Goal: Information Seeking & Learning: Learn about a topic

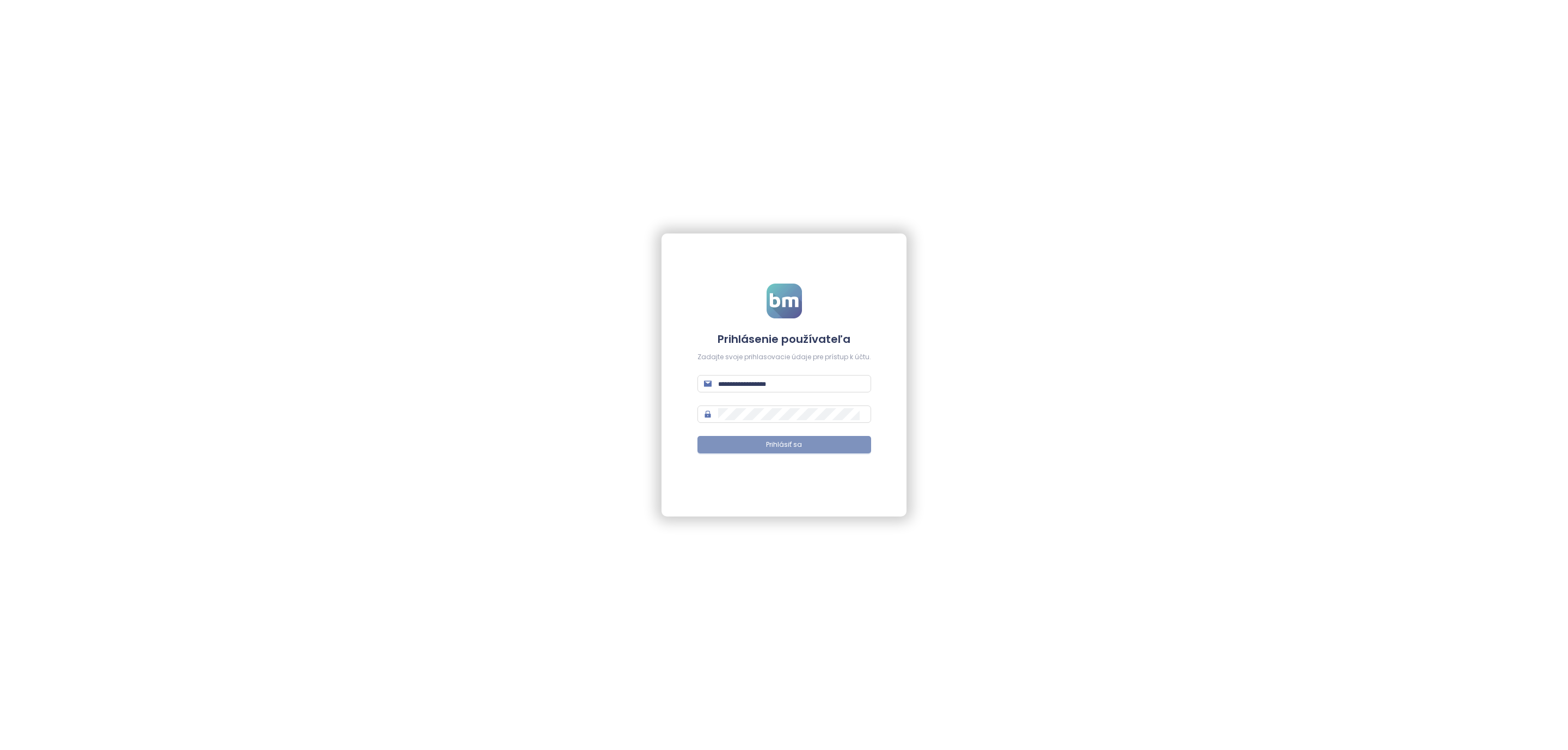
type input "**********"
click at [780, 443] on span "Prihlásiť sa" at bounding box center [784, 445] width 36 height 10
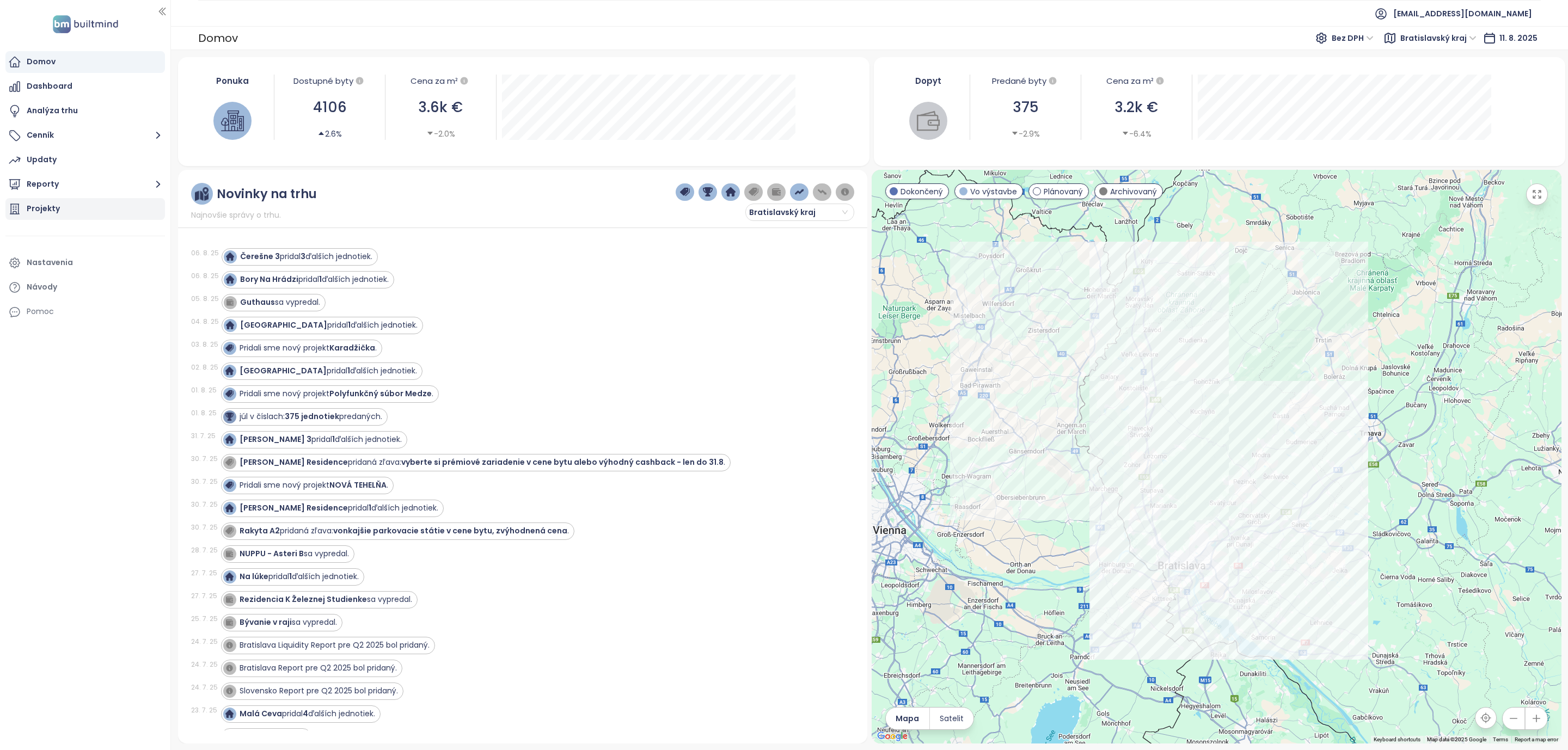
click at [45, 203] on div "Projekty" at bounding box center [43, 209] width 33 height 14
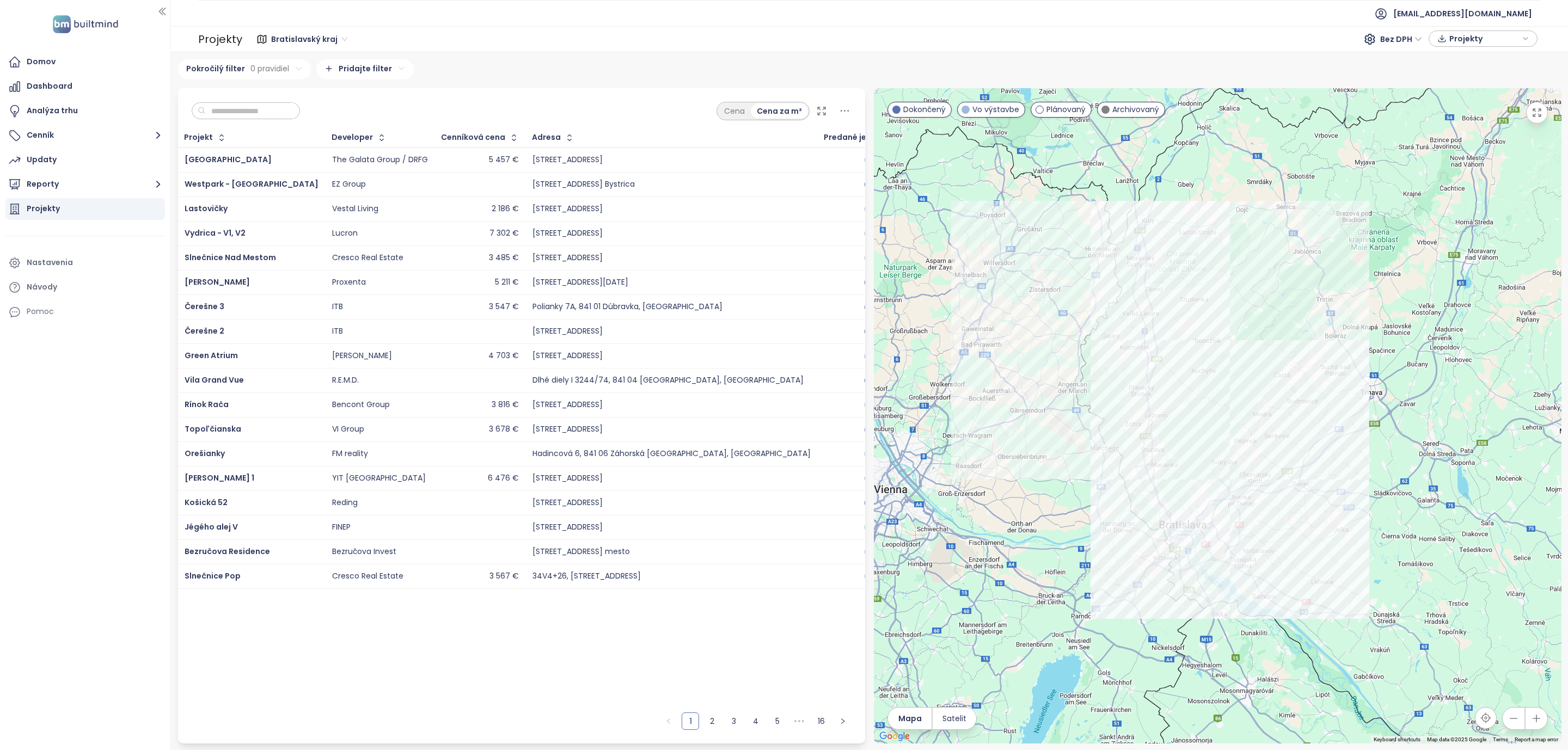
click at [277, 107] on input "text" at bounding box center [250, 110] width 88 height 16
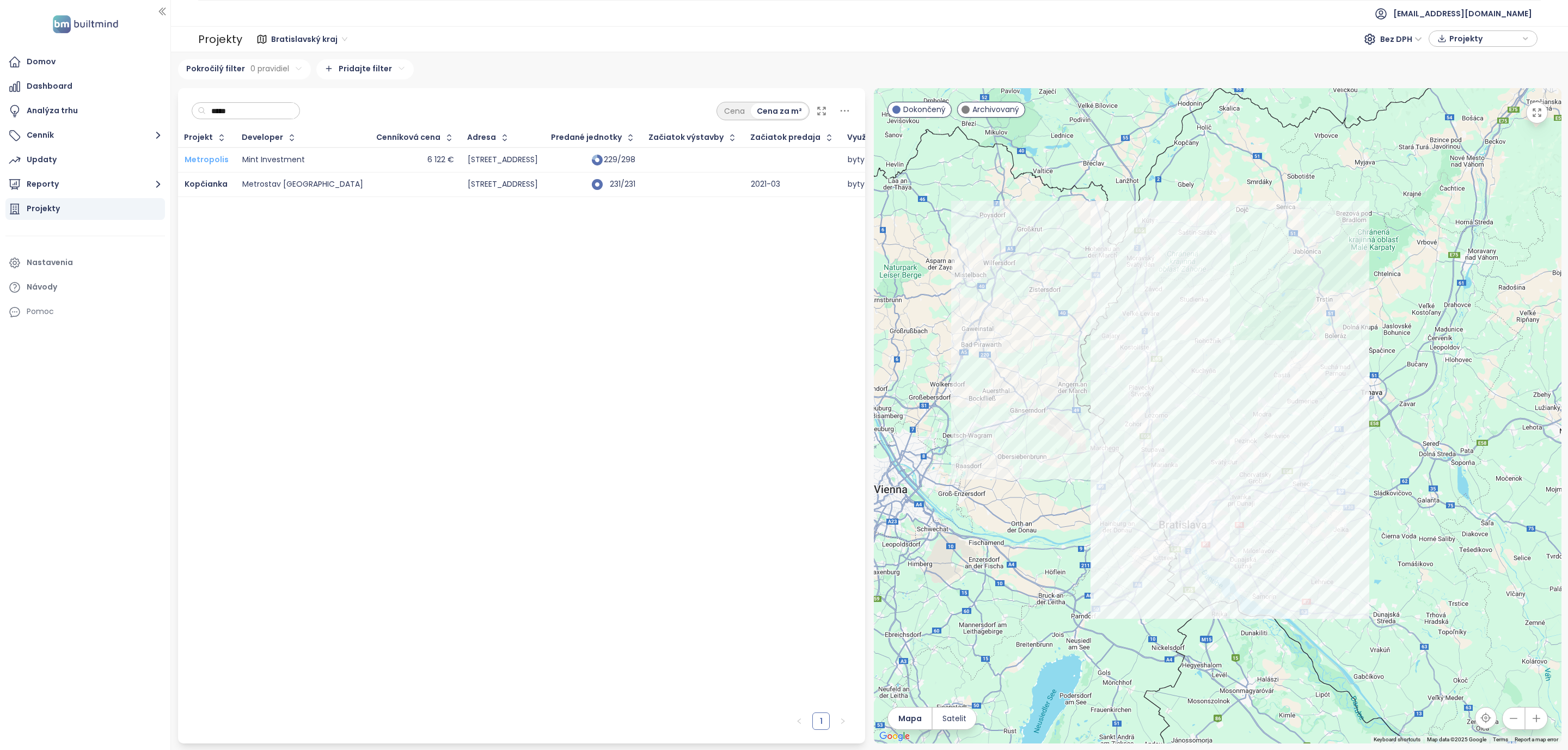
type input "*****"
click at [203, 160] on span "Metropolis" at bounding box center [207, 159] width 44 height 11
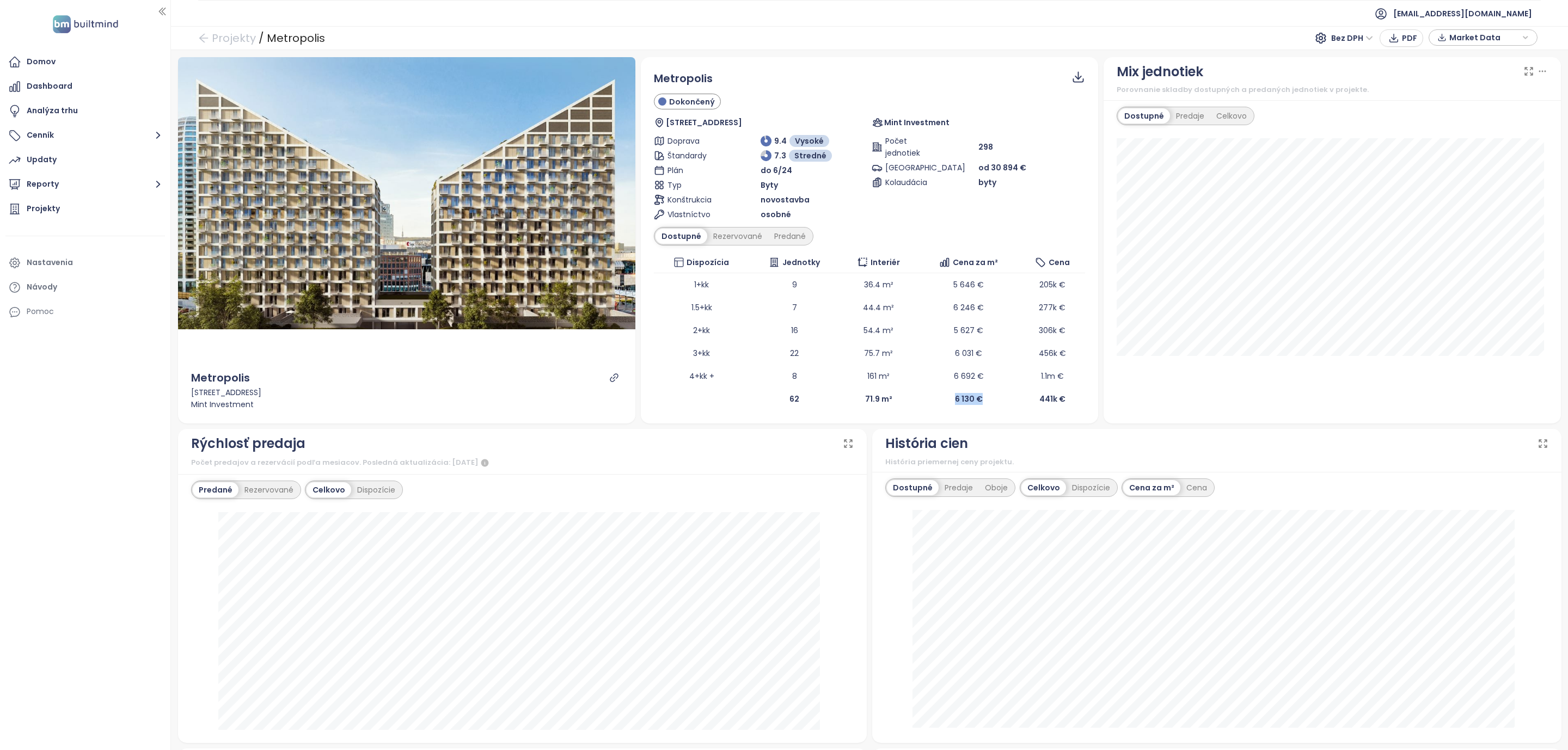
drag, startPoint x: 977, startPoint y: 398, endPoint x: 942, endPoint y: 398, distance: 35.0
click at [942, 398] on td "6 130 €" at bounding box center [969, 399] width 102 height 23
click at [926, 402] on td "6 130 €" at bounding box center [969, 399] width 102 height 23
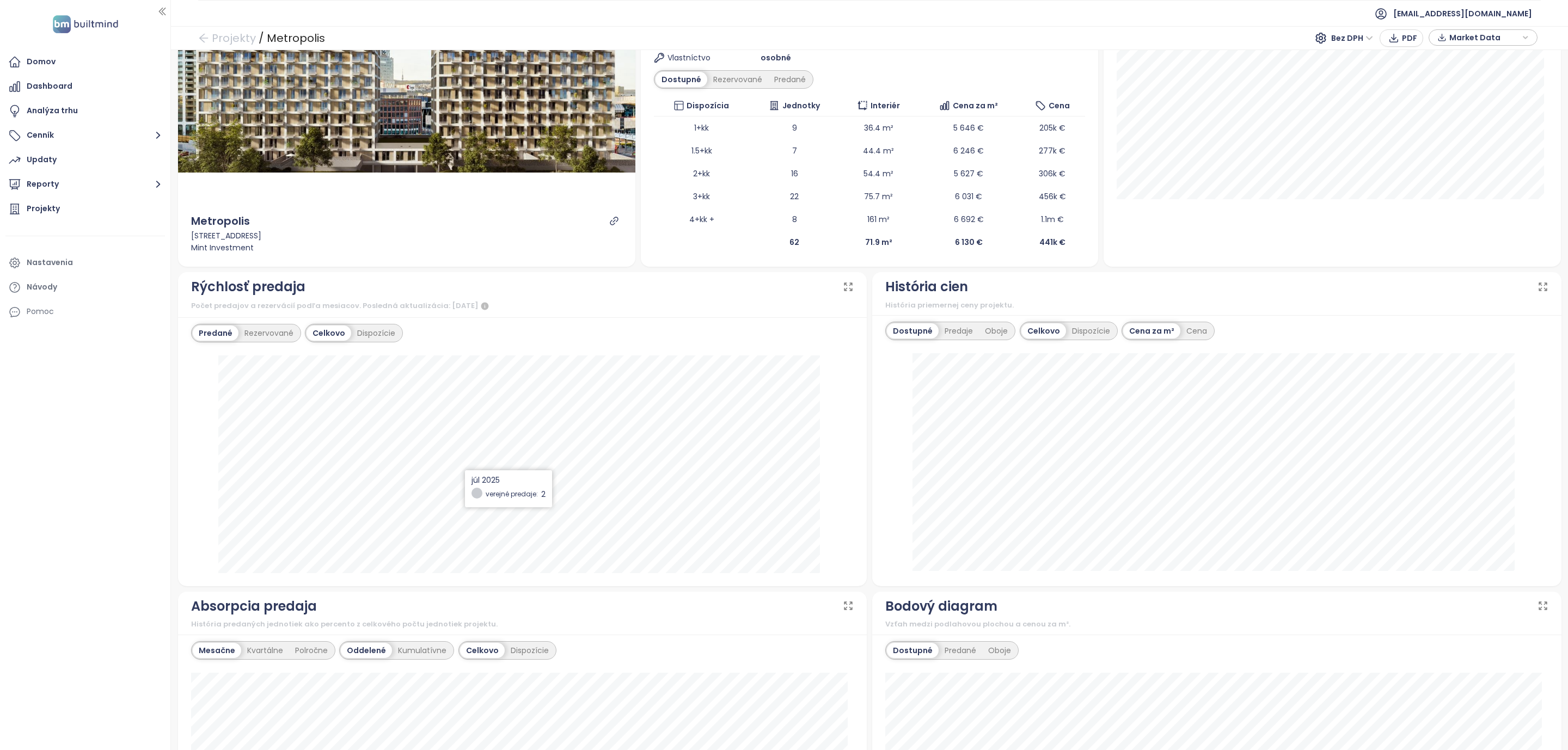
scroll to position [245, 0]
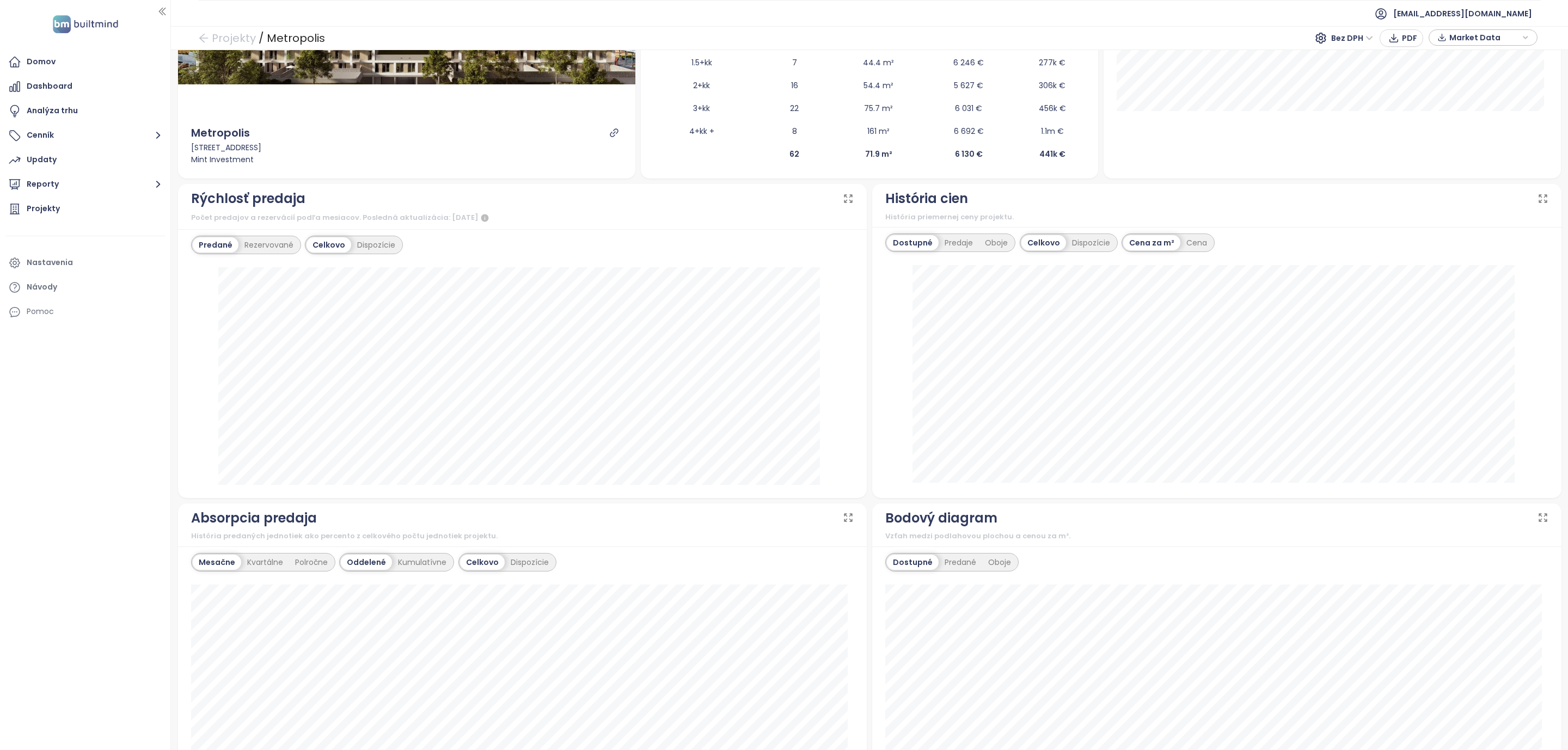
click at [75, 405] on div "Domov Dashboard Analýza trhu Cenník Updaty Reporty Projekty Nastavenia Návody P…" at bounding box center [85, 375] width 170 height 750
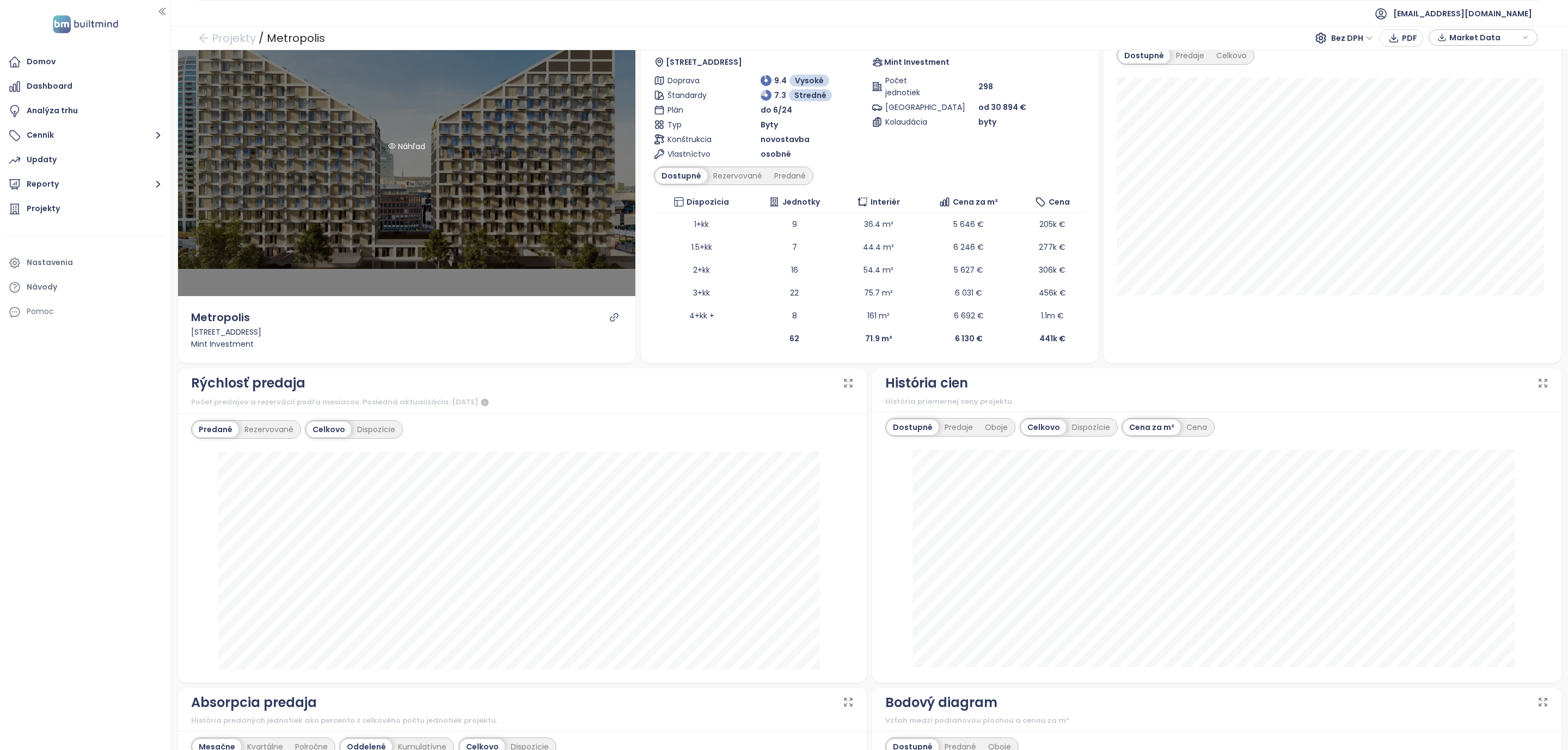
scroll to position [0, 0]
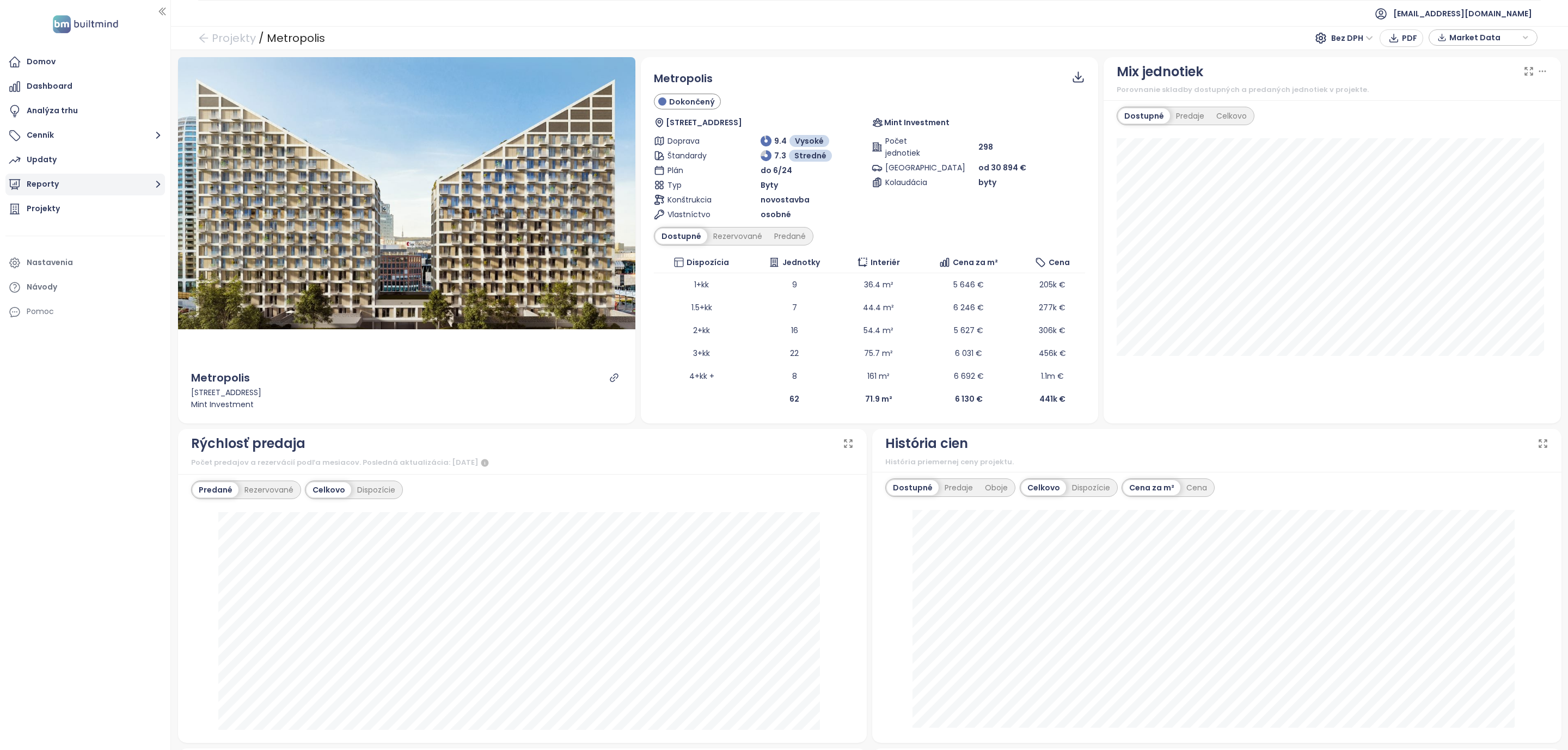
click at [62, 178] on button "Reporty" at bounding box center [84, 185] width 159 height 22
click at [27, 329] on div "Projekty" at bounding box center [43, 332] width 33 height 14
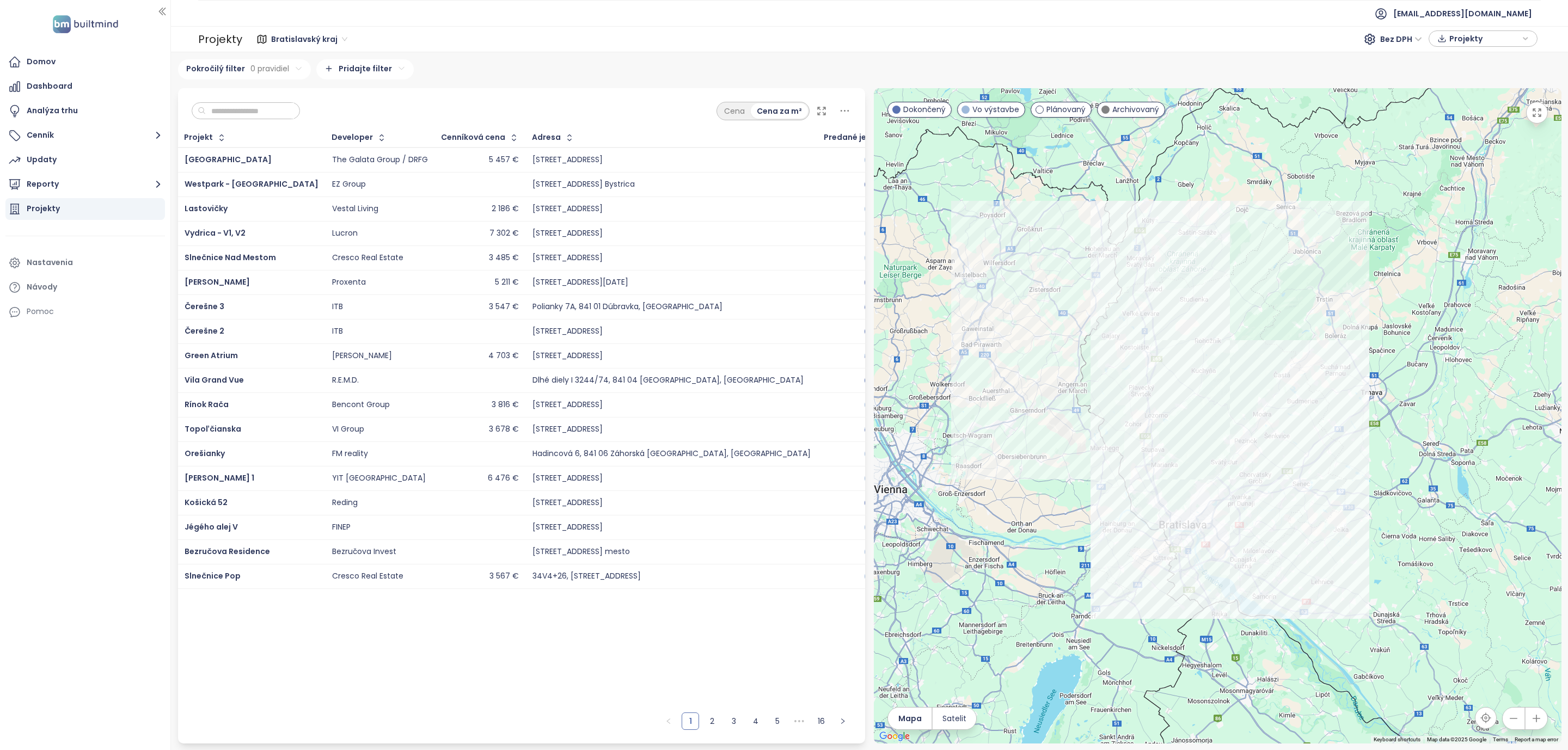
click at [253, 107] on input "text" at bounding box center [250, 110] width 88 height 16
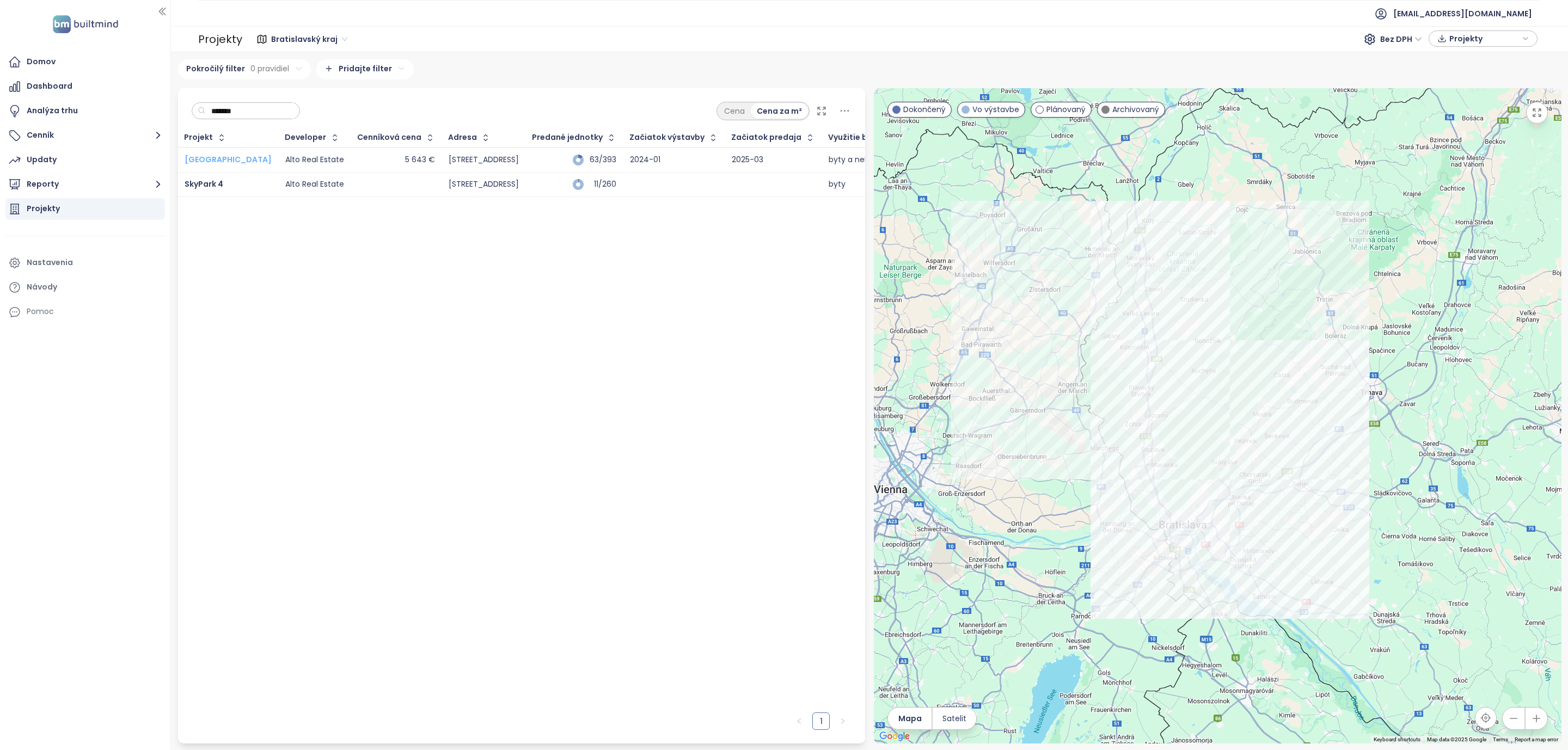
click at [199, 157] on span "[GEOGRAPHIC_DATA]" at bounding box center [228, 159] width 87 height 11
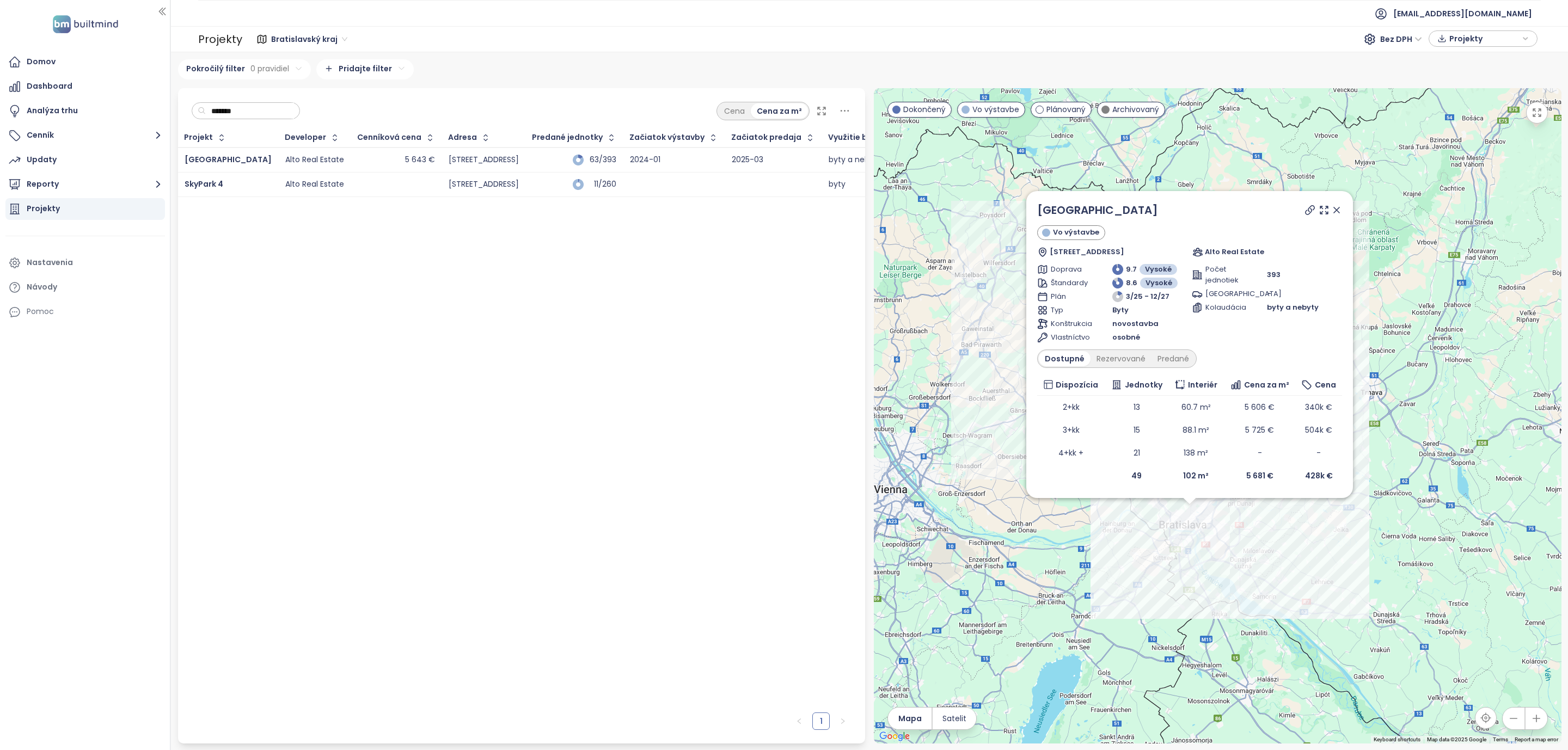
drag, startPoint x: 250, startPoint y: 109, endPoint x: 169, endPoint y: 107, distance: 81.0
click at [169, 107] on section "Domov Dashboard Analýza trhu Cenník Updaty Reporty Projekty Nastavenia Návody P…" at bounding box center [784, 375] width 1568 height 750
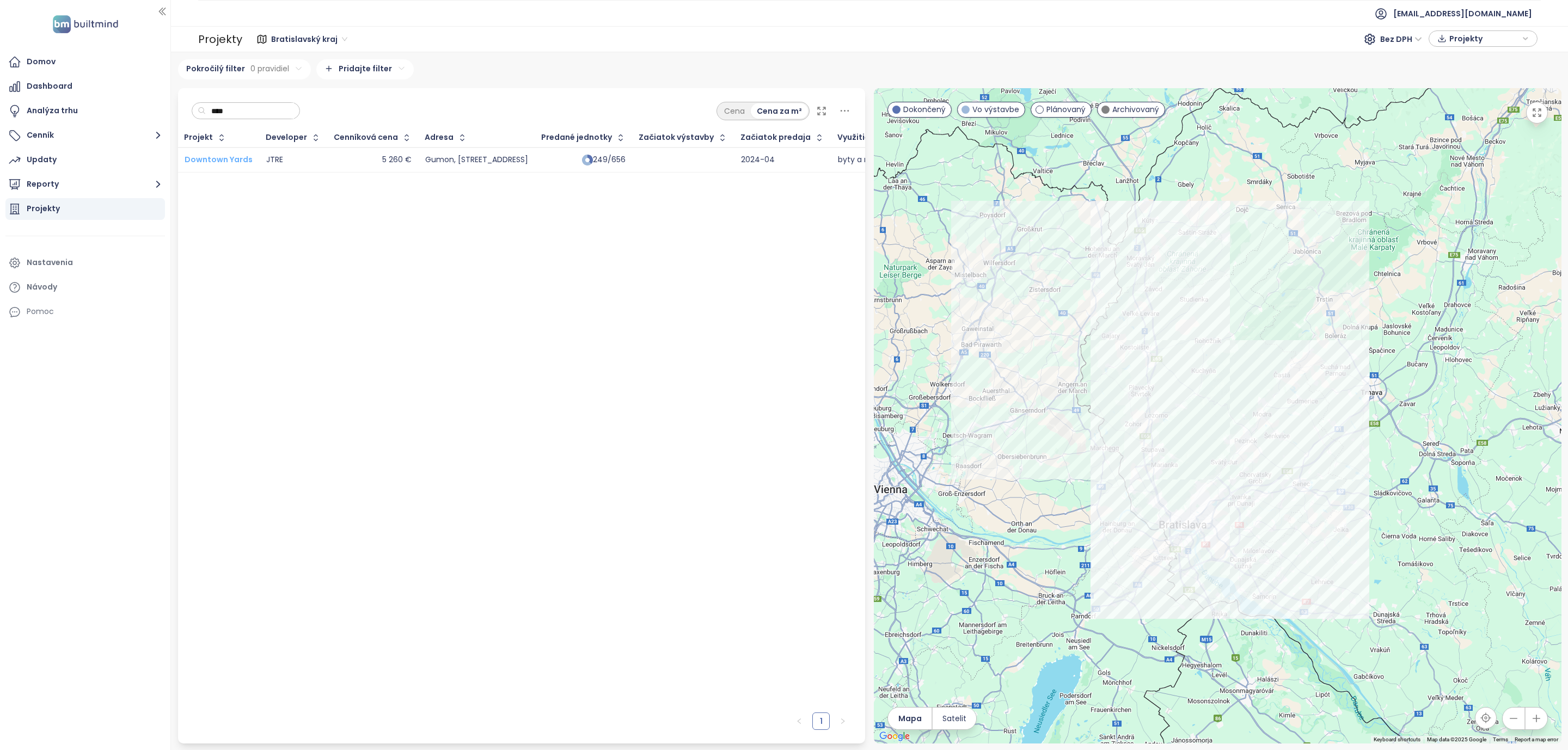
type input "****"
click at [34, 66] on div "Domov" at bounding box center [41, 62] width 29 height 14
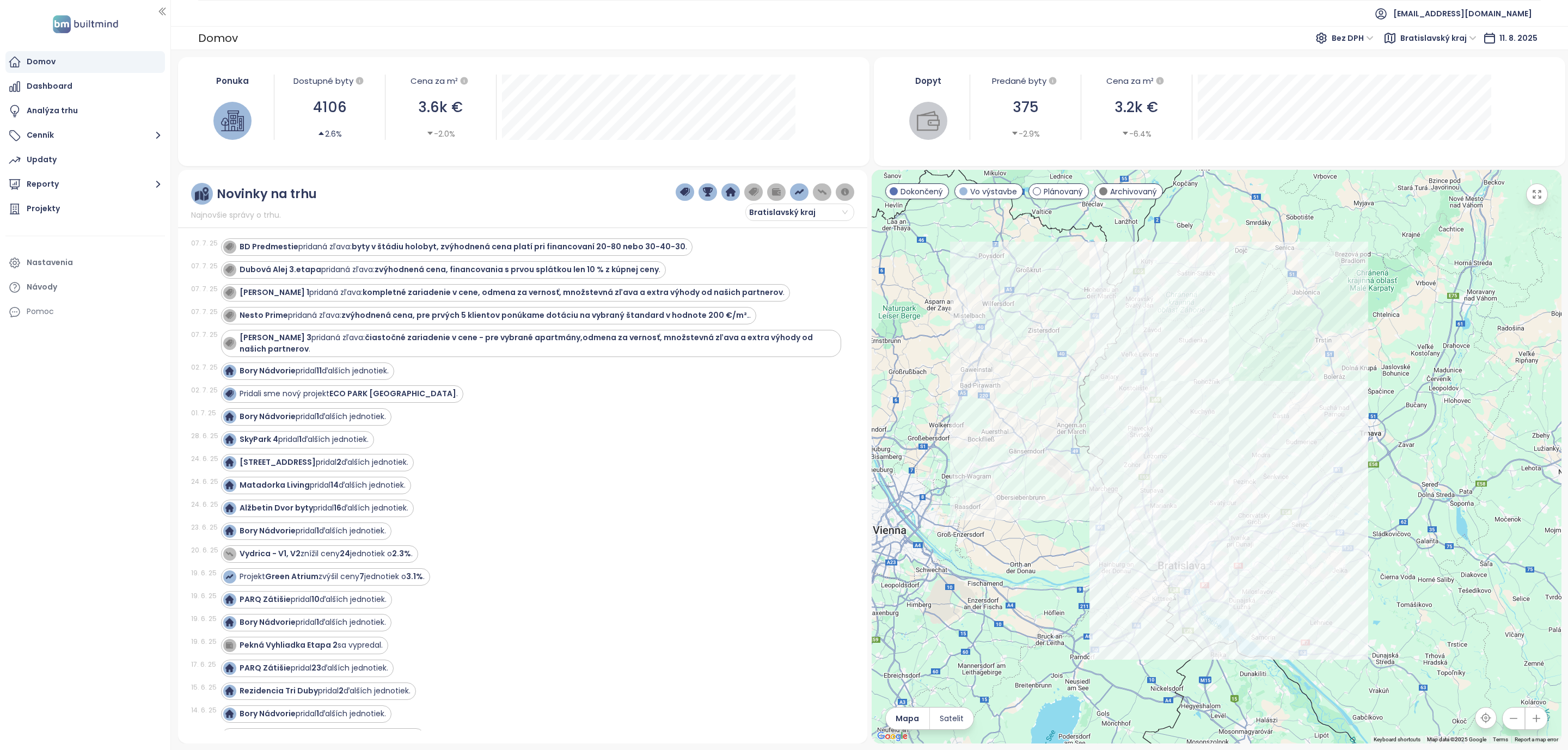
scroll to position [1062, 0]
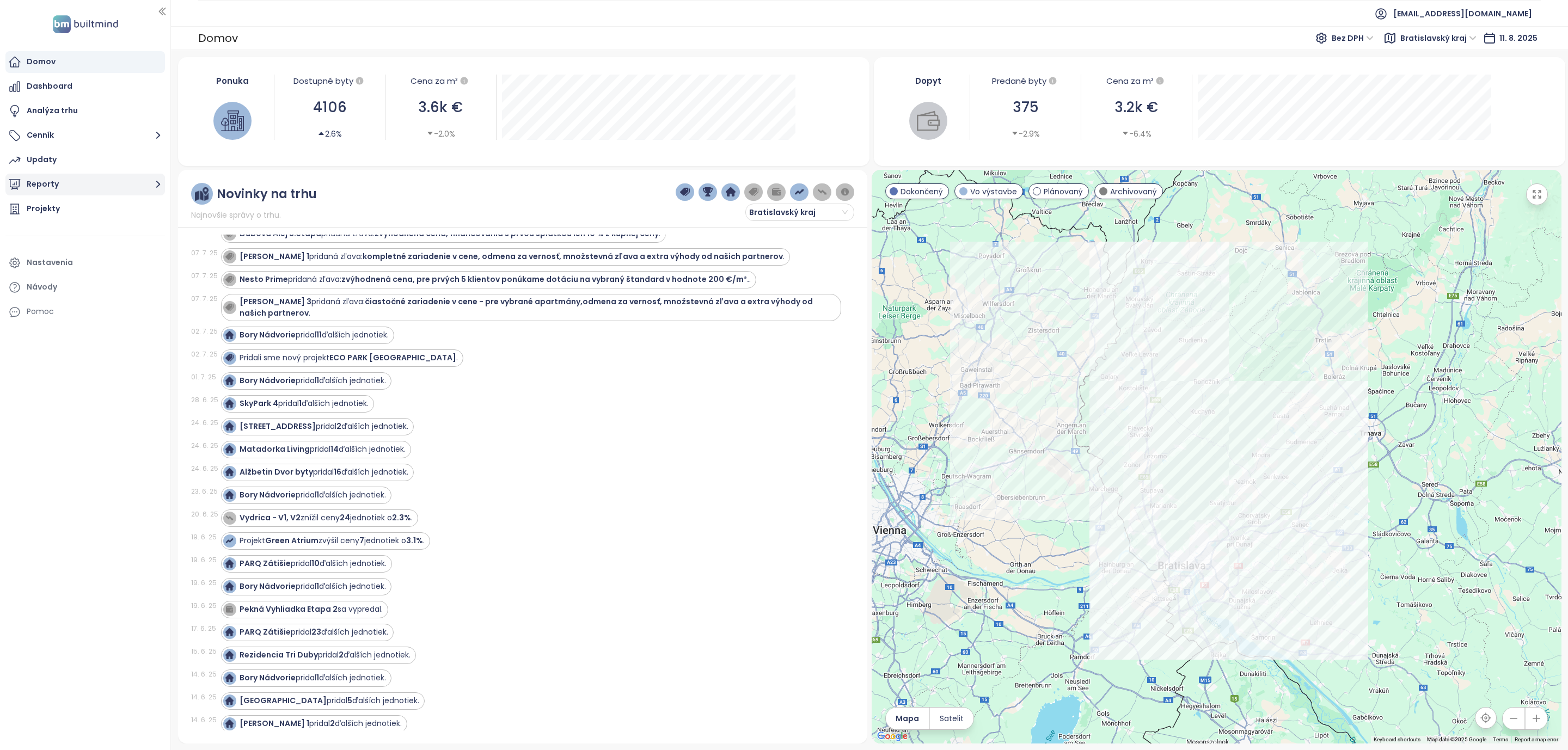
click at [156, 185] on icon "button" at bounding box center [158, 184] width 14 height 14
click at [42, 270] on div "ZWIRN 2" at bounding box center [68, 270] width 66 height 14
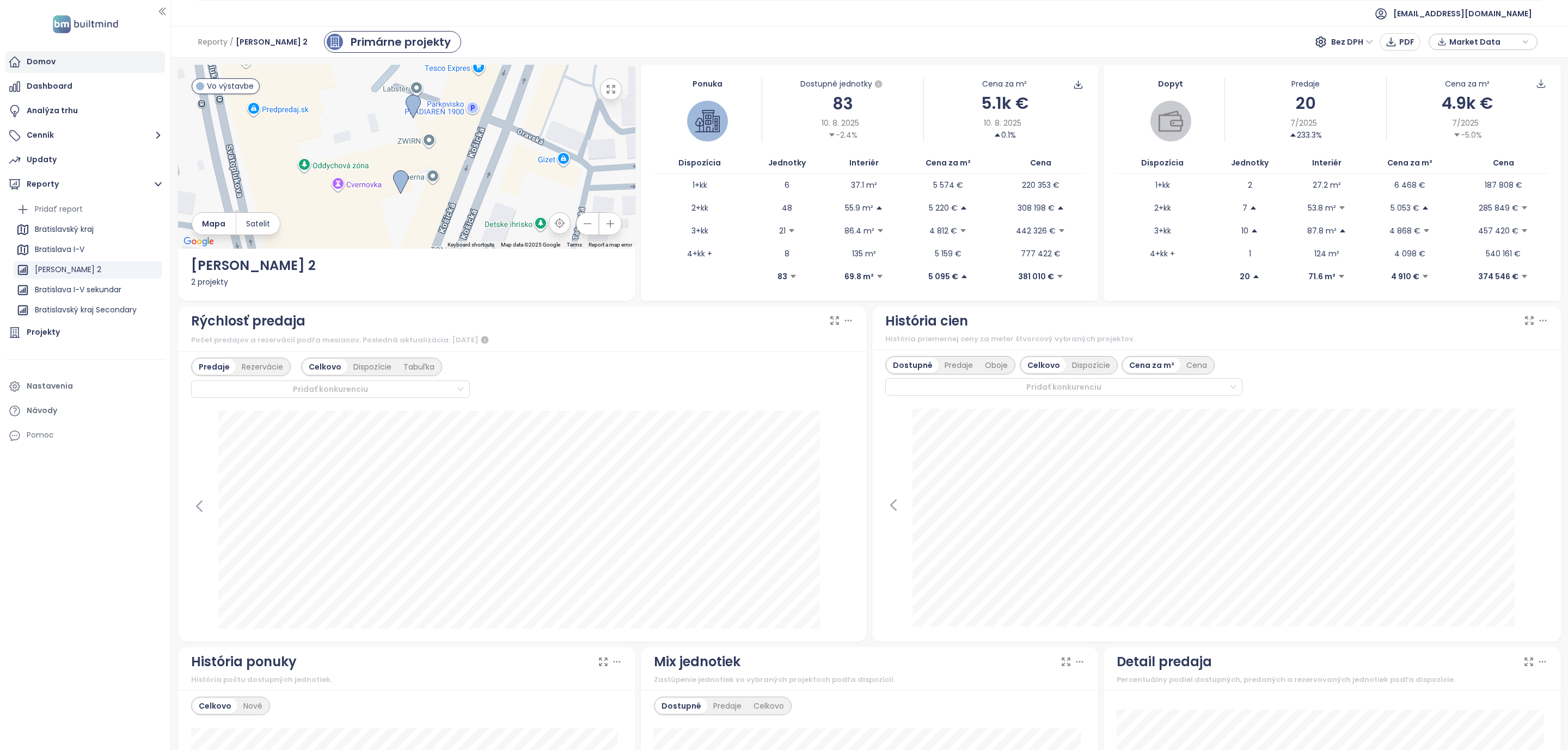
click at [23, 64] on div "Domov" at bounding box center [84, 62] width 159 height 22
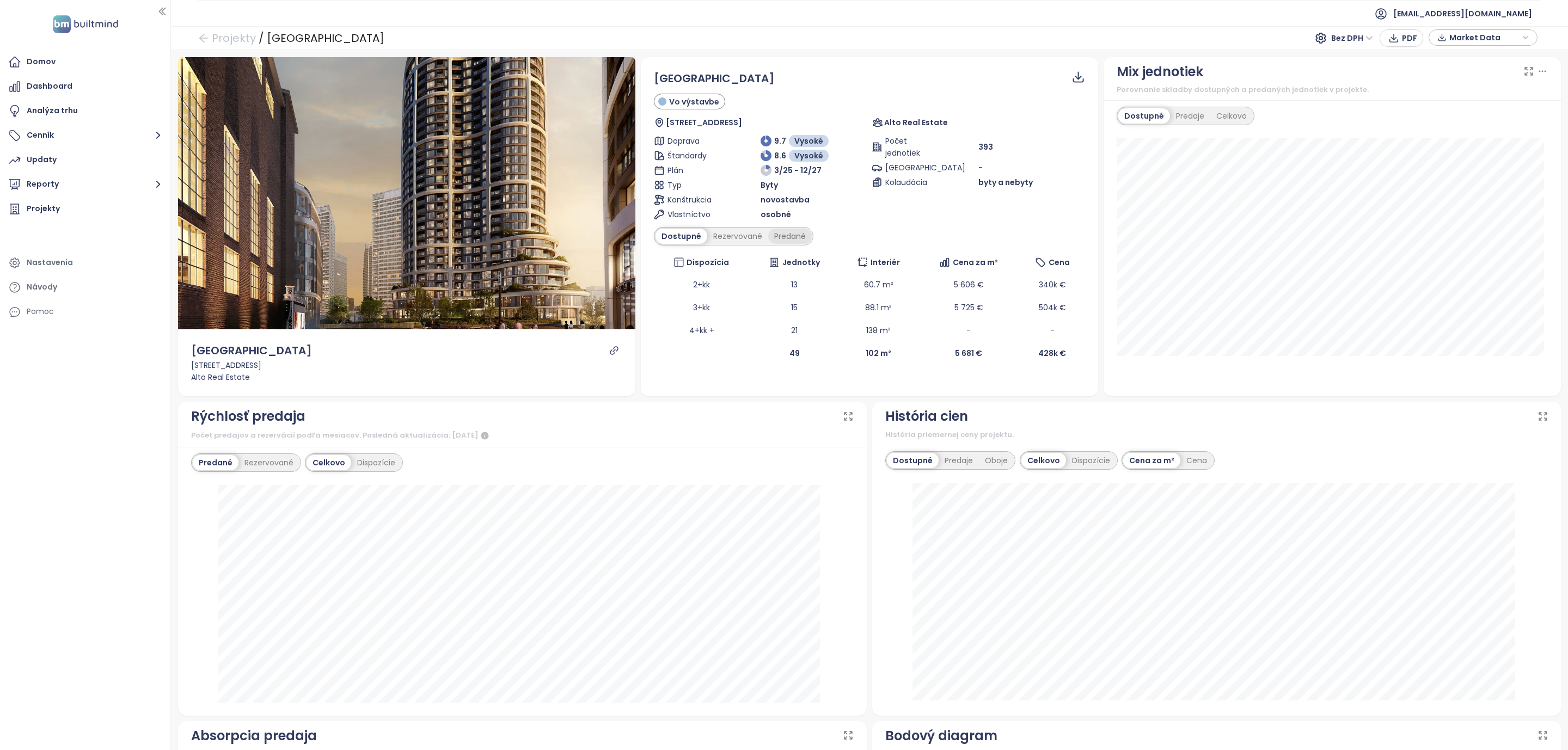
click at [782, 237] on div "Predané" at bounding box center [790, 236] width 44 height 15
click at [675, 242] on div "Dostupné" at bounding box center [680, 236] width 49 height 15
click at [157, 185] on icon "button" at bounding box center [158, 184] width 14 height 14
click at [52, 247] on div "Bratislava I-V" at bounding box center [60, 250] width 49 height 14
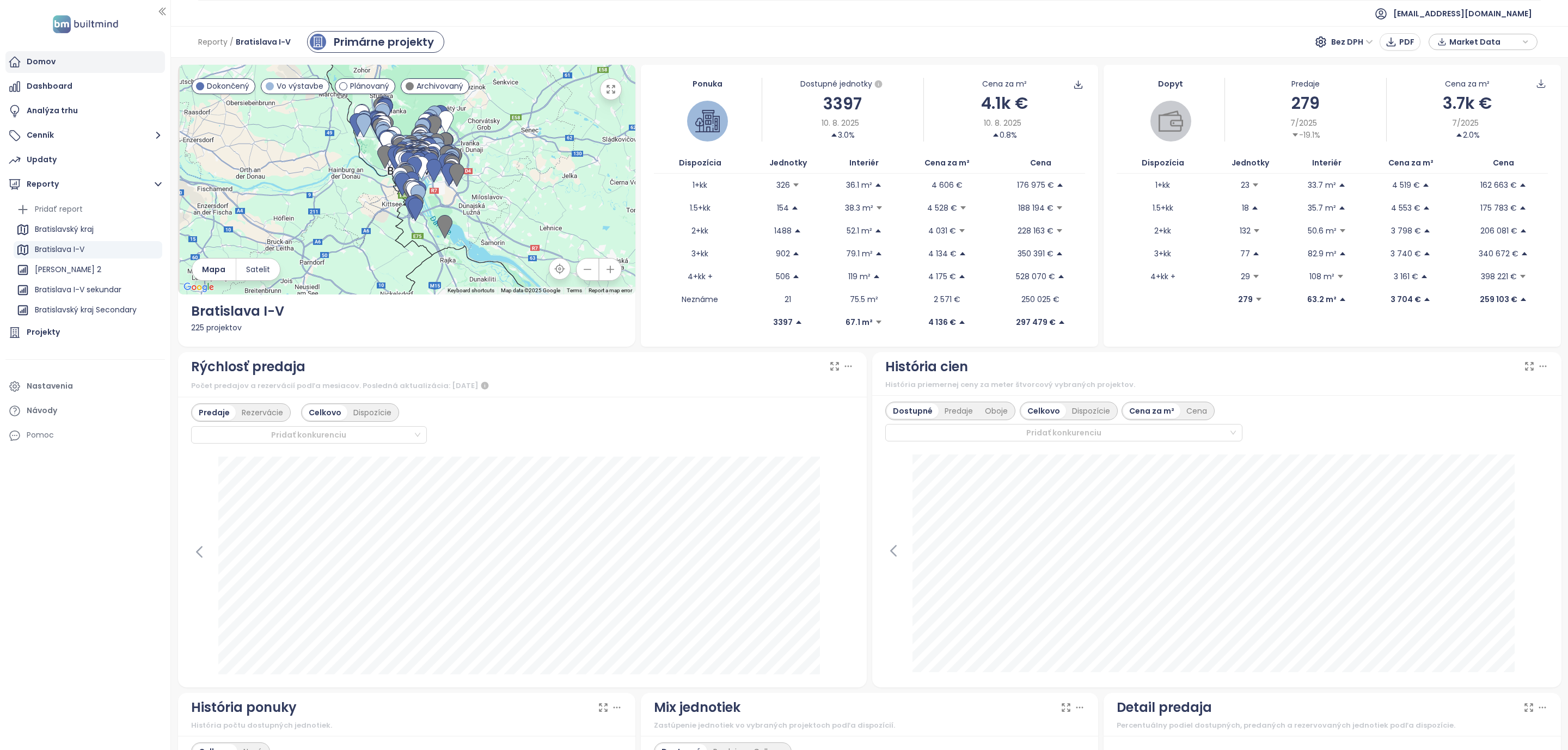
click at [38, 61] on div "Domov" at bounding box center [41, 62] width 29 height 14
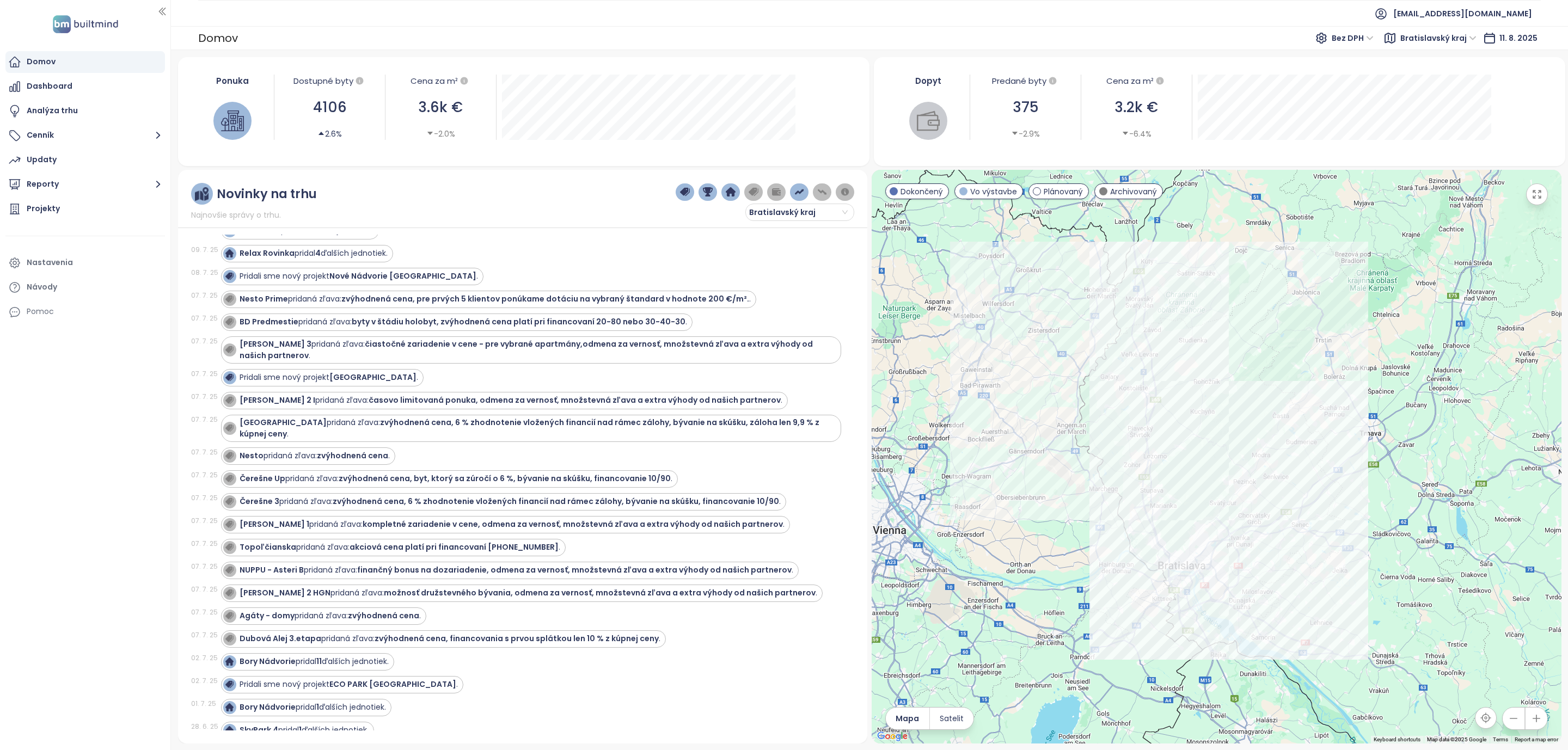
scroll to position [653, 0]
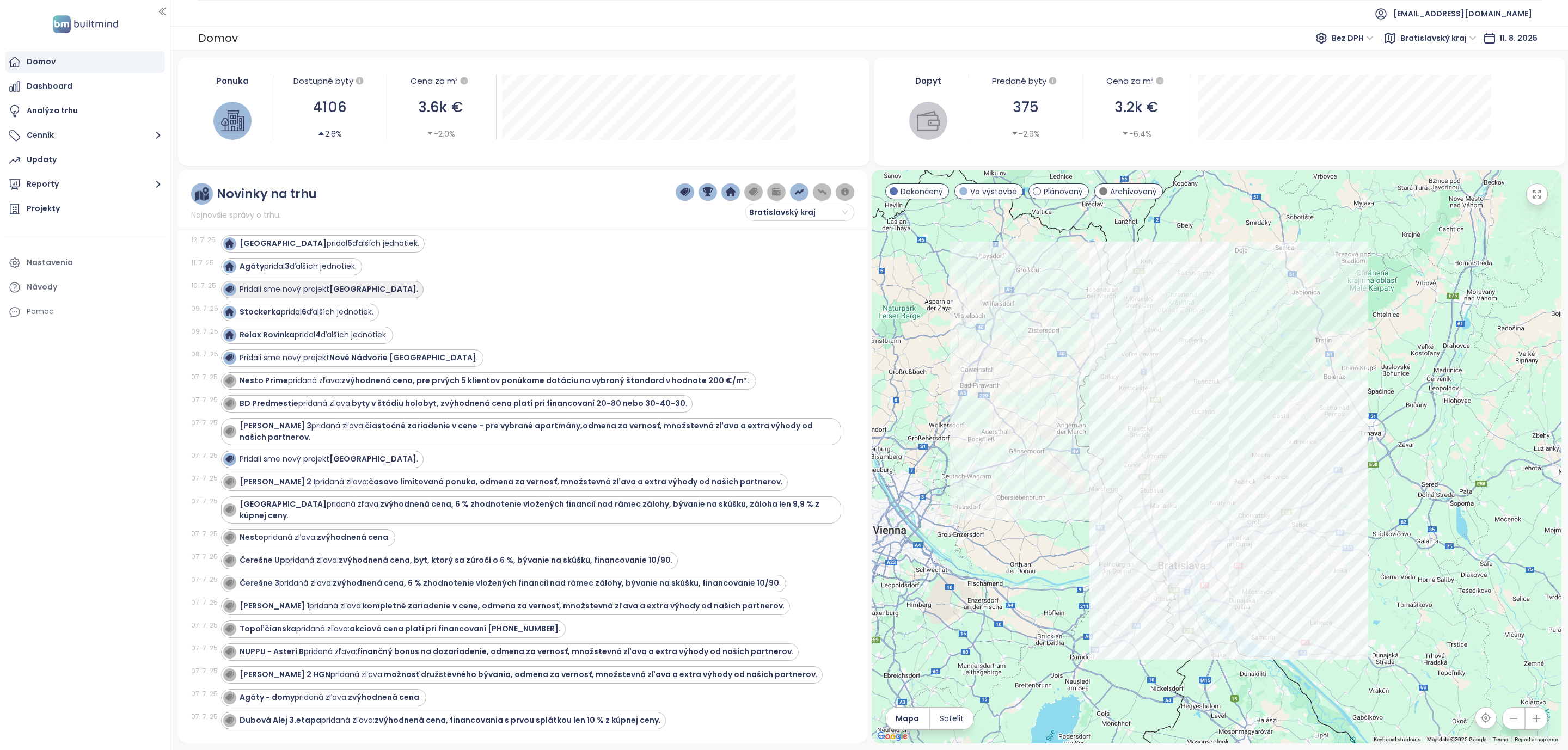
click at [348, 294] on strong "[GEOGRAPHIC_DATA]" at bounding box center [373, 289] width 87 height 11
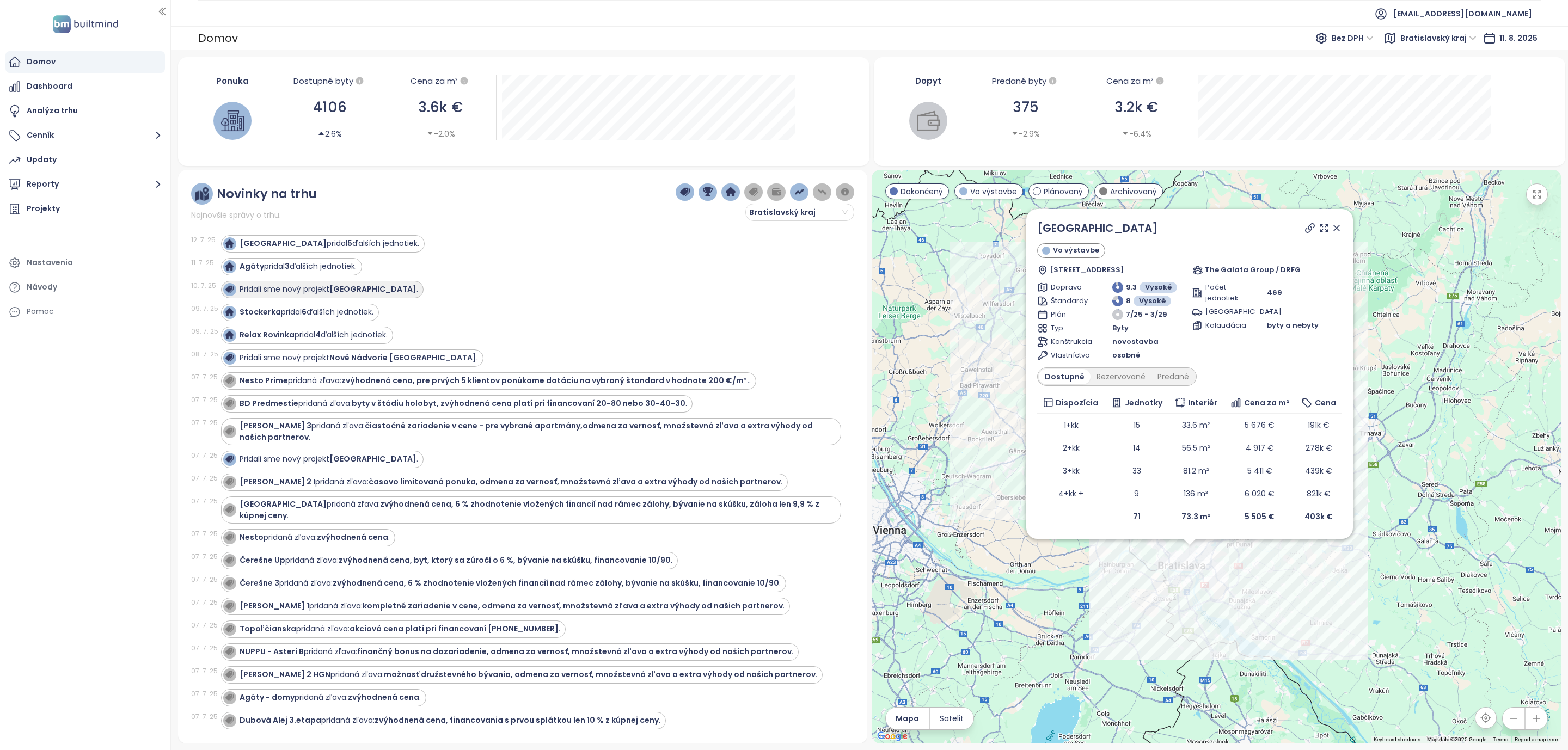
click at [350, 294] on strong "[GEOGRAPHIC_DATA]" at bounding box center [373, 289] width 87 height 11
click at [1327, 227] on icon at bounding box center [1324, 228] width 11 height 11
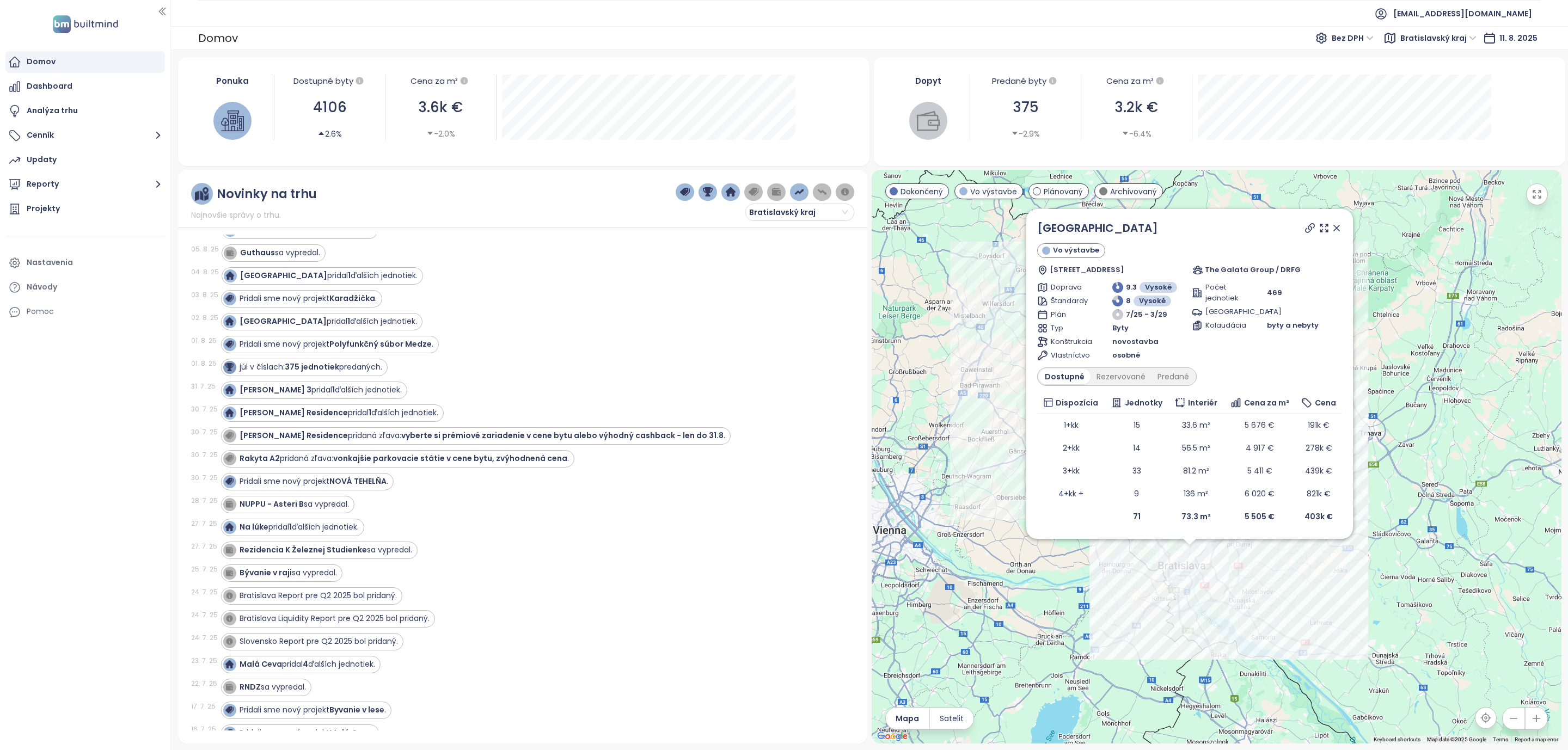
scroll to position [0, 0]
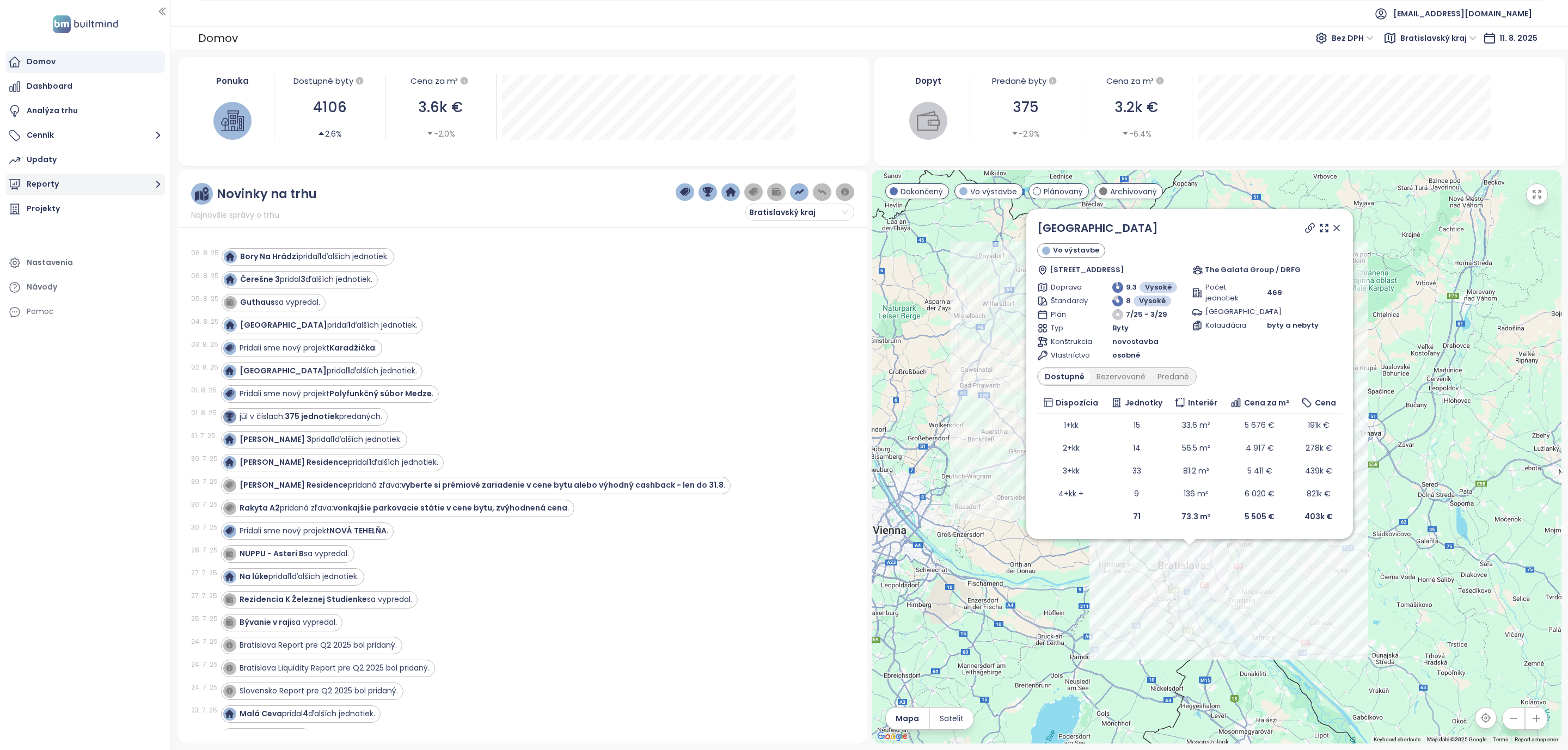
click at [159, 185] on icon "button" at bounding box center [158, 184] width 14 height 14
click at [42, 253] on div "Bratislava I-V" at bounding box center [60, 250] width 49 height 14
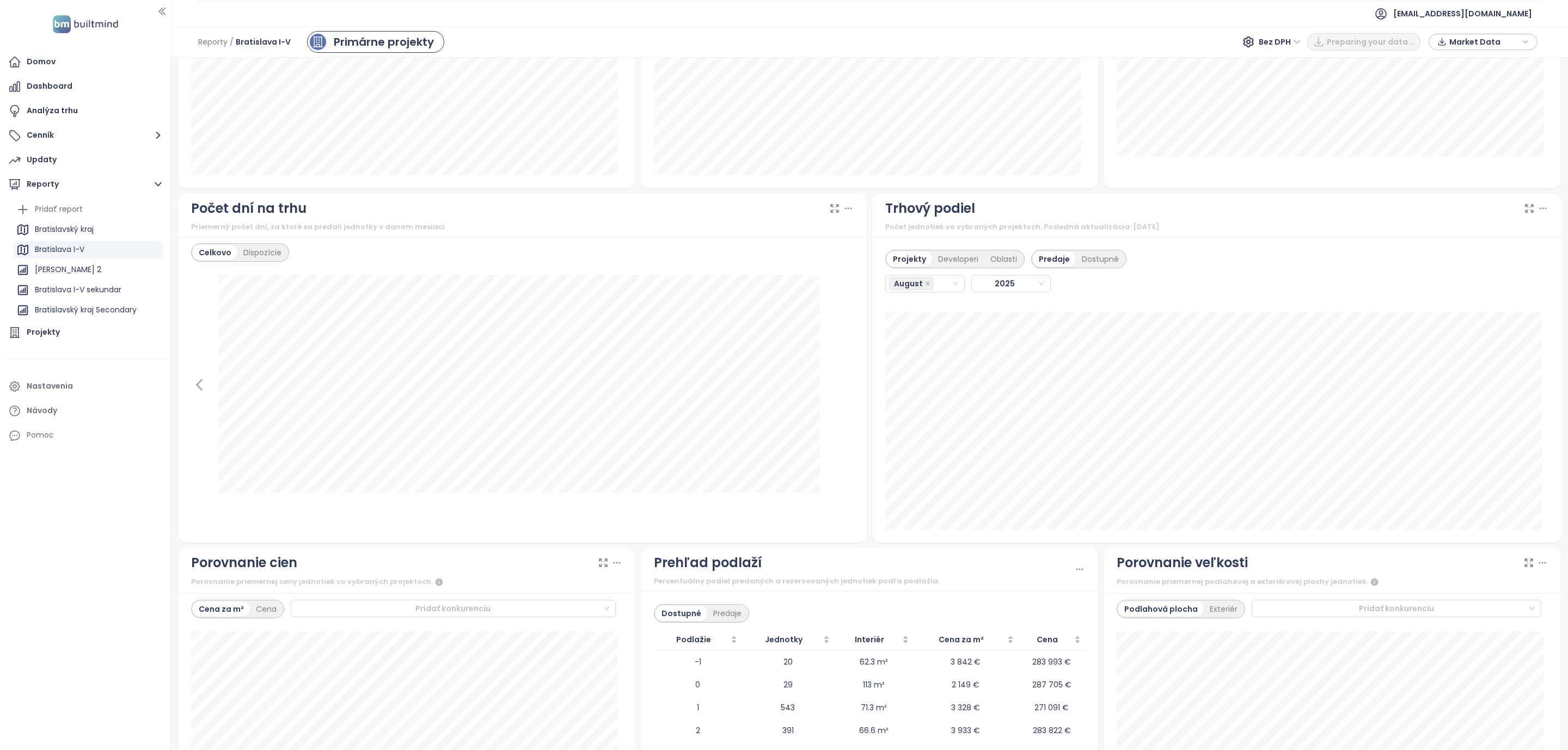
scroll to position [884, 0]
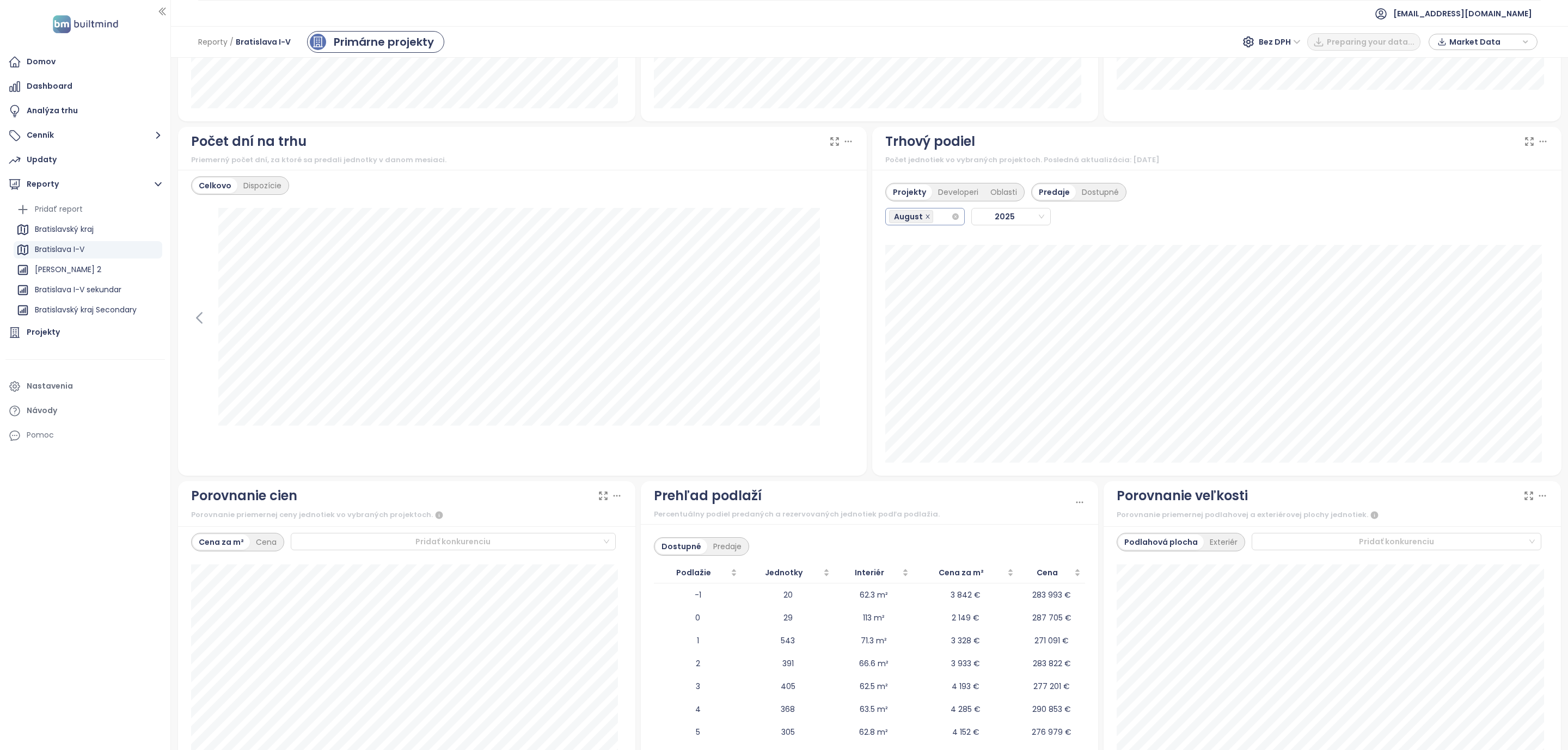
click at [925, 223] on span at bounding box center [927, 216] width 5 height 12
click at [925, 220] on icon "close" at bounding box center [927, 216] width 5 height 5
click at [927, 220] on div "August" at bounding box center [912, 216] width 46 height 15
click at [911, 237] on div "January" at bounding box center [918, 242] width 62 height 12
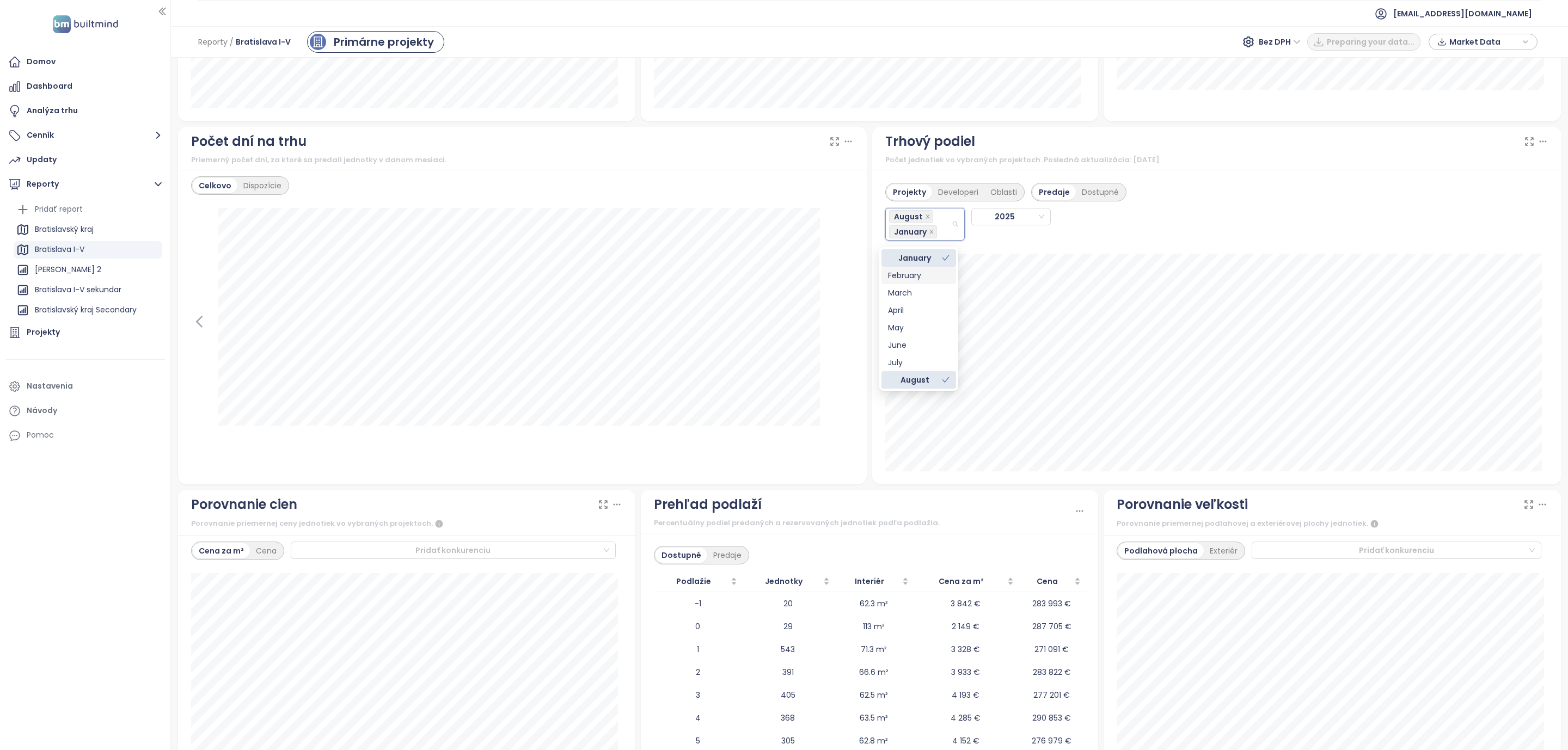
click at [913, 275] on div "February" at bounding box center [918, 276] width 62 height 12
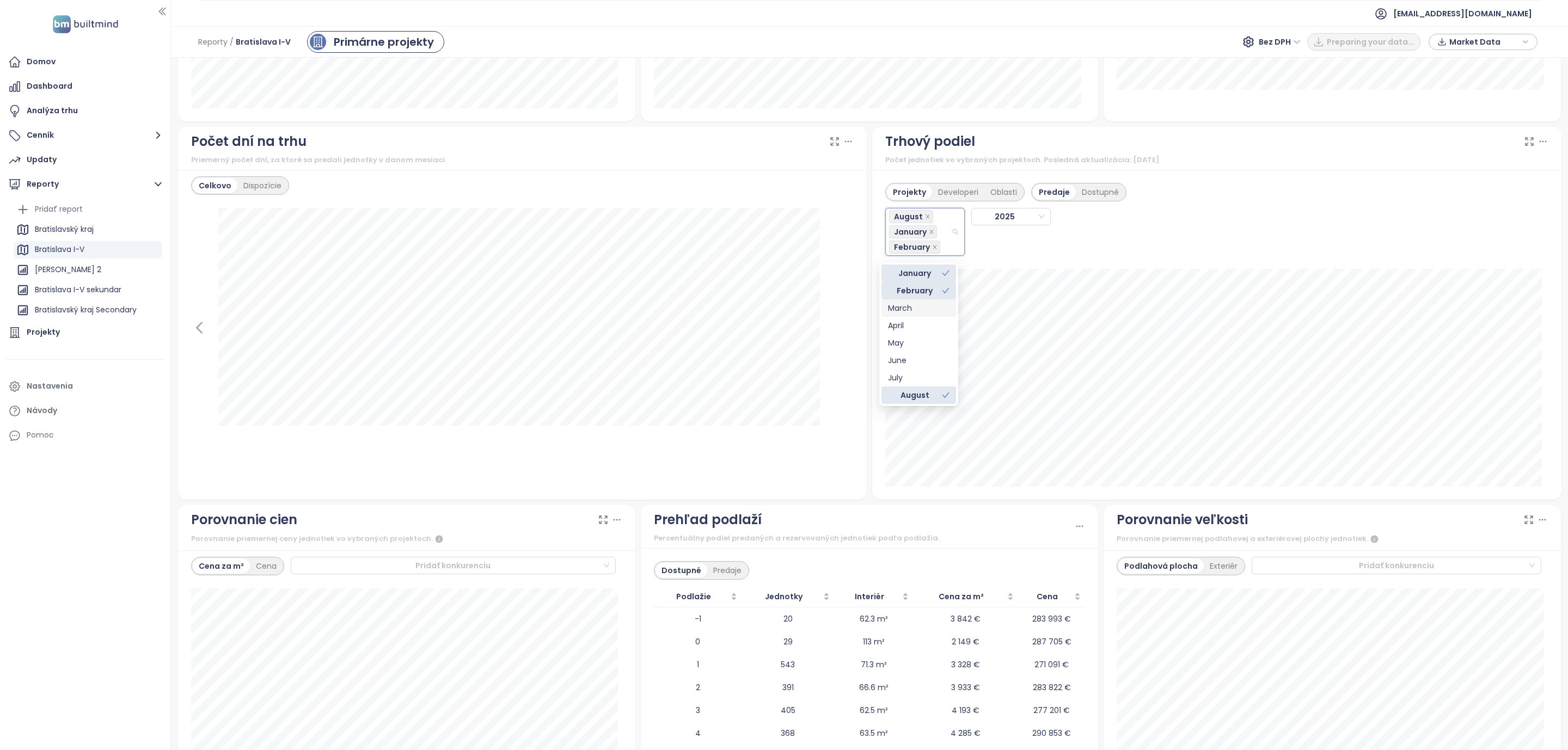
click at [902, 305] on div "March" at bounding box center [918, 308] width 62 height 12
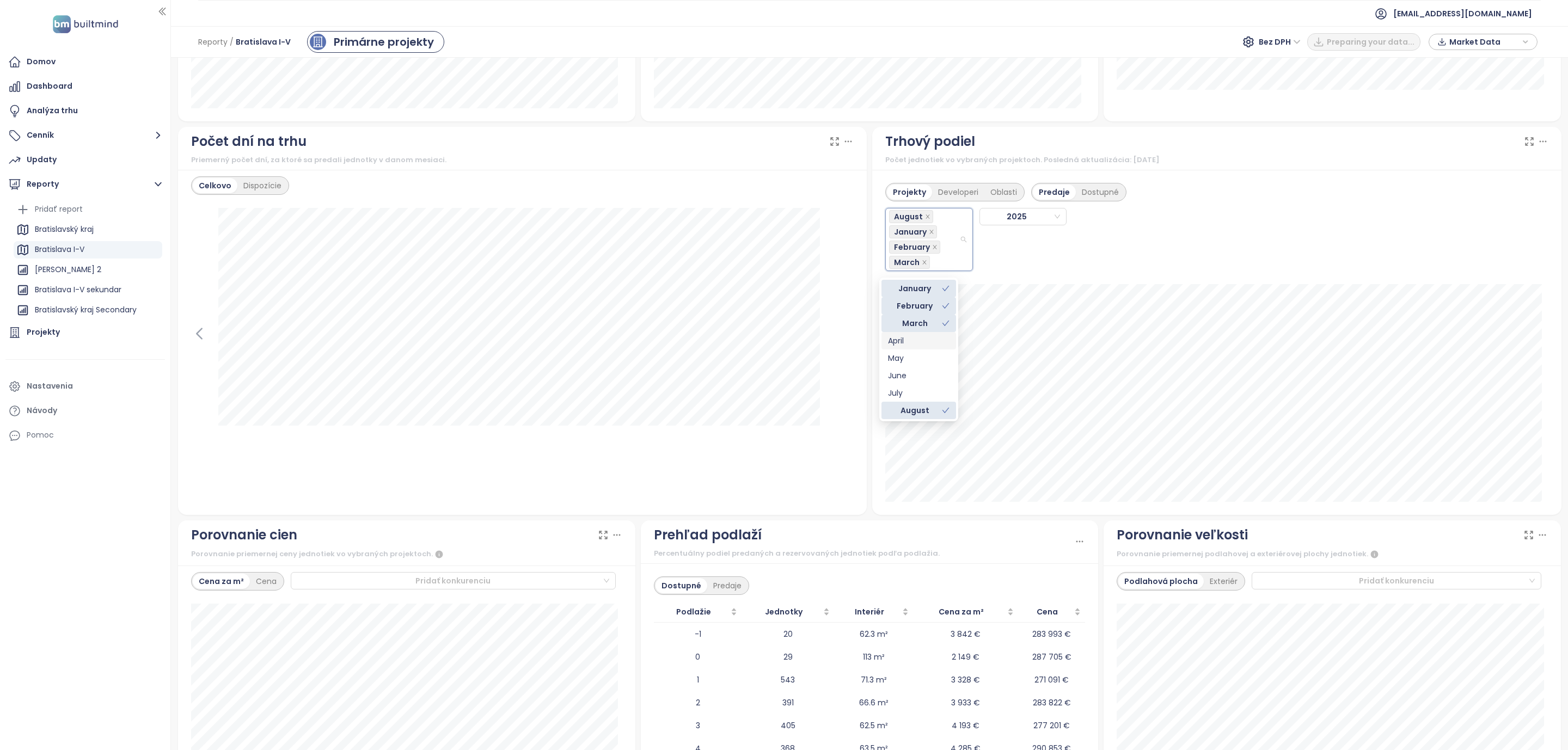
click at [900, 340] on div "April" at bounding box center [918, 341] width 62 height 12
click at [899, 361] on div "May" at bounding box center [918, 358] width 62 height 12
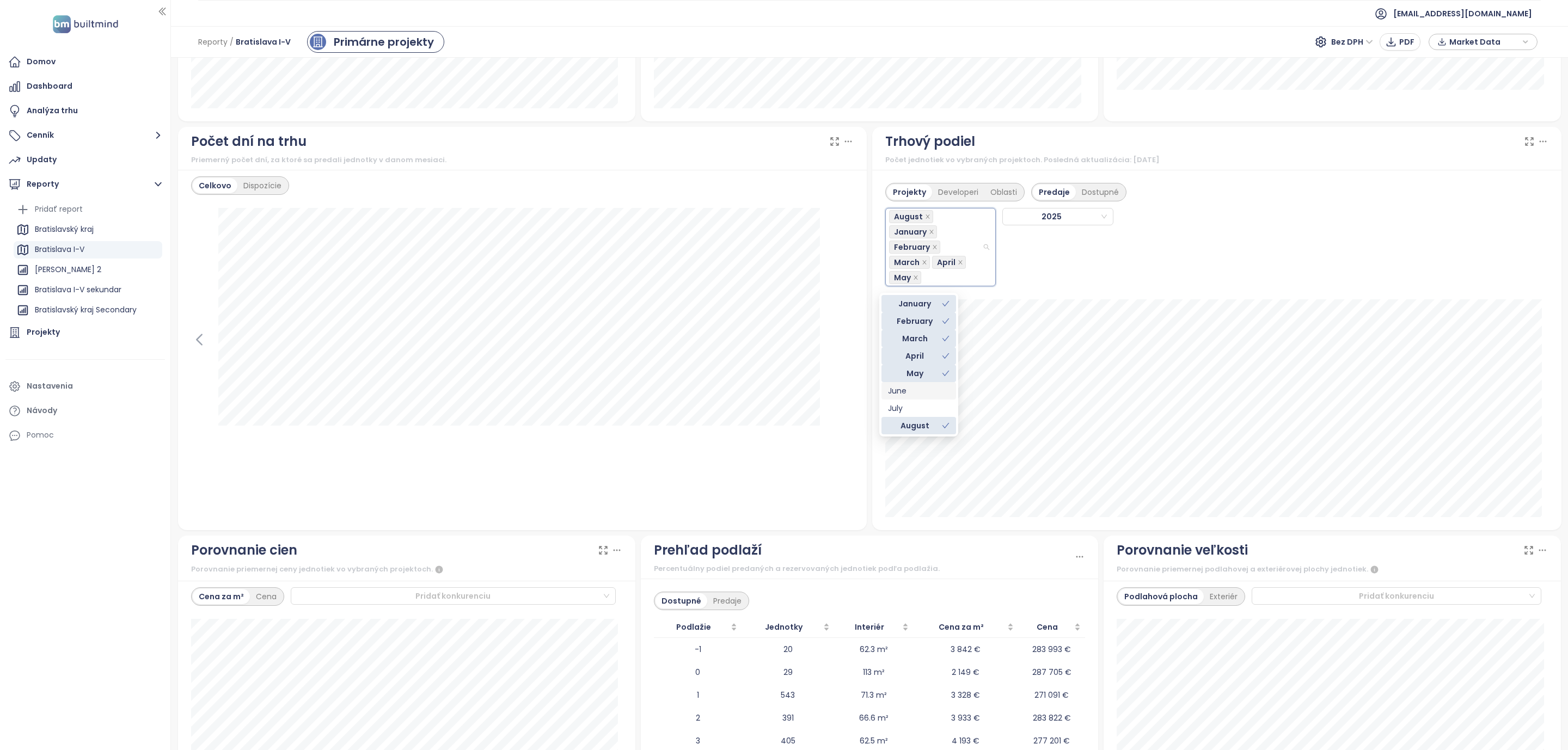
drag, startPoint x: 897, startPoint y: 387, endPoint x: 897, endPoint y: 402, distance: 15.0
click at [897, 389] on div "June" at bounding box center [918, 391] width 62 height 12
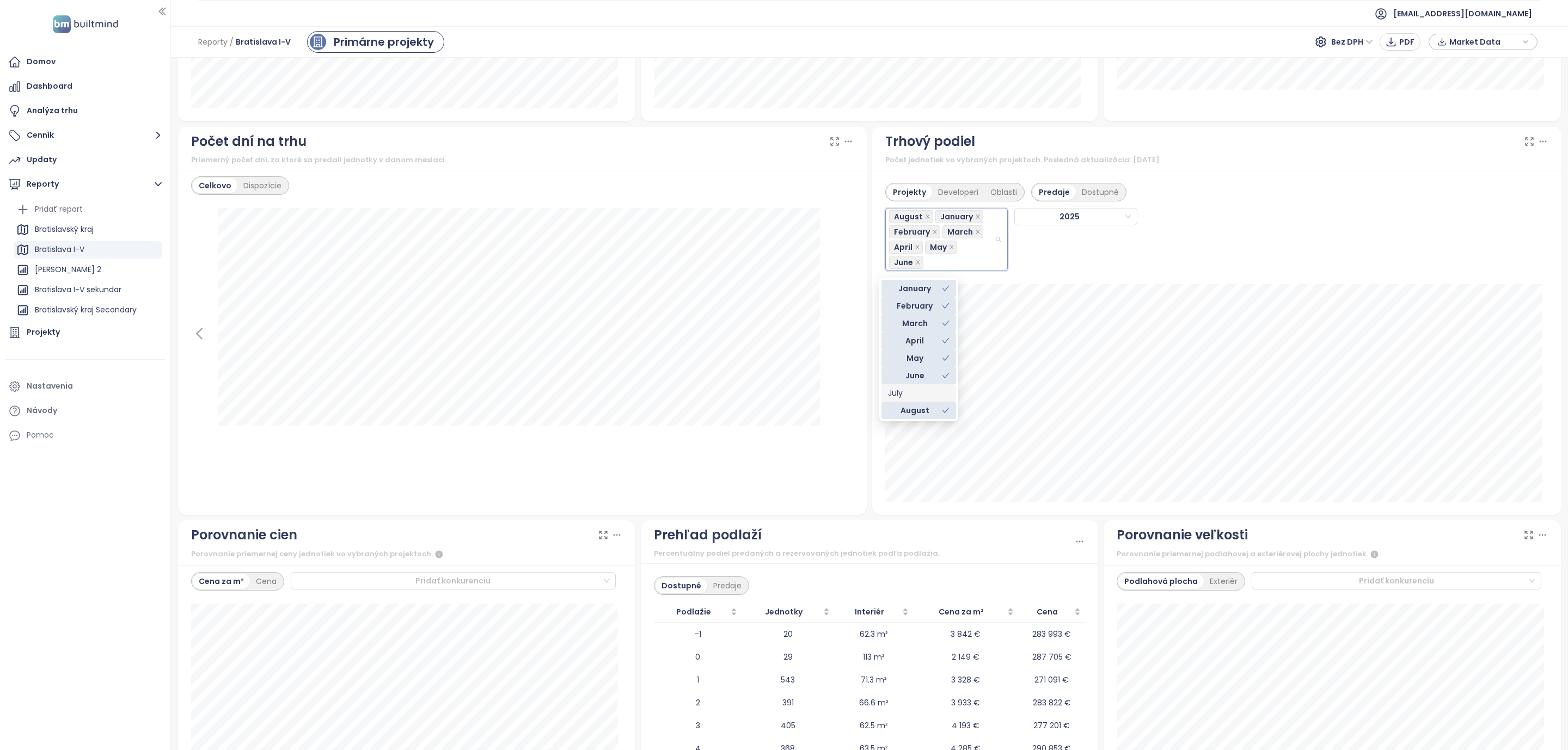
click at [898, 388] on div "July" at bounding box center [918, 393] width 62 height 12
click at [925, 218] on icon "close" at bounding box center [927, 216] width 4 height 4
click at [850, 471] on div "Celkovo Dispozície" at bounding box center [522, 342] width 689 height 345
click at [1524, 144] on icon at bounding box center [1529, 141] width 11 height 11
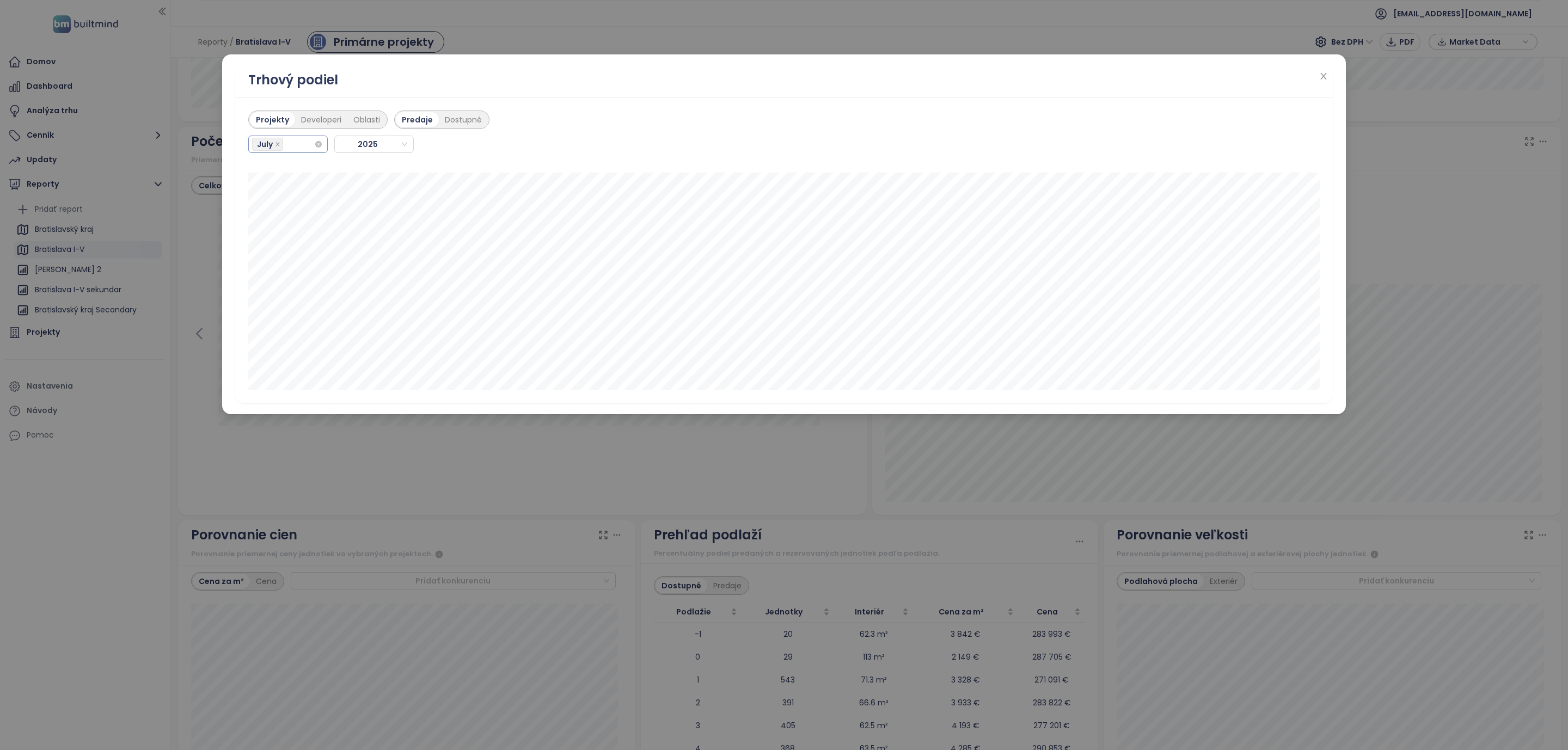
click at [291, 144] on div "July" at bounding box center [283, 144] width 62 height 15
click at [283, 162] on div "January" at bounding box center [287, 167] width 62 height 12
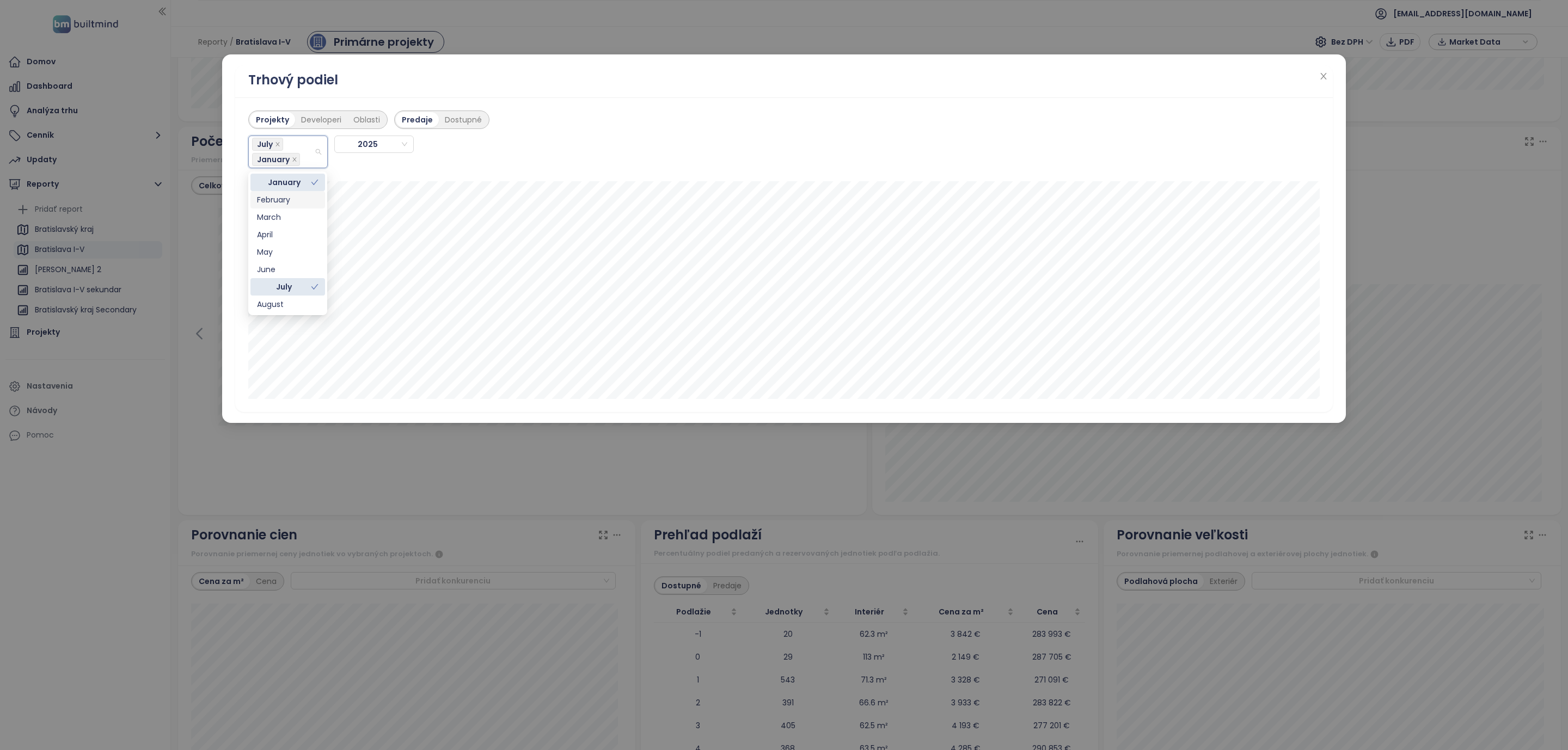
drag, startPoint x: 287, startPoint y: 192, endPoint x: 287, endPoint y: 207, distance: 15.0
click at [287, 193] on div "February" at bounding box center [287, 200] width 75 height 18
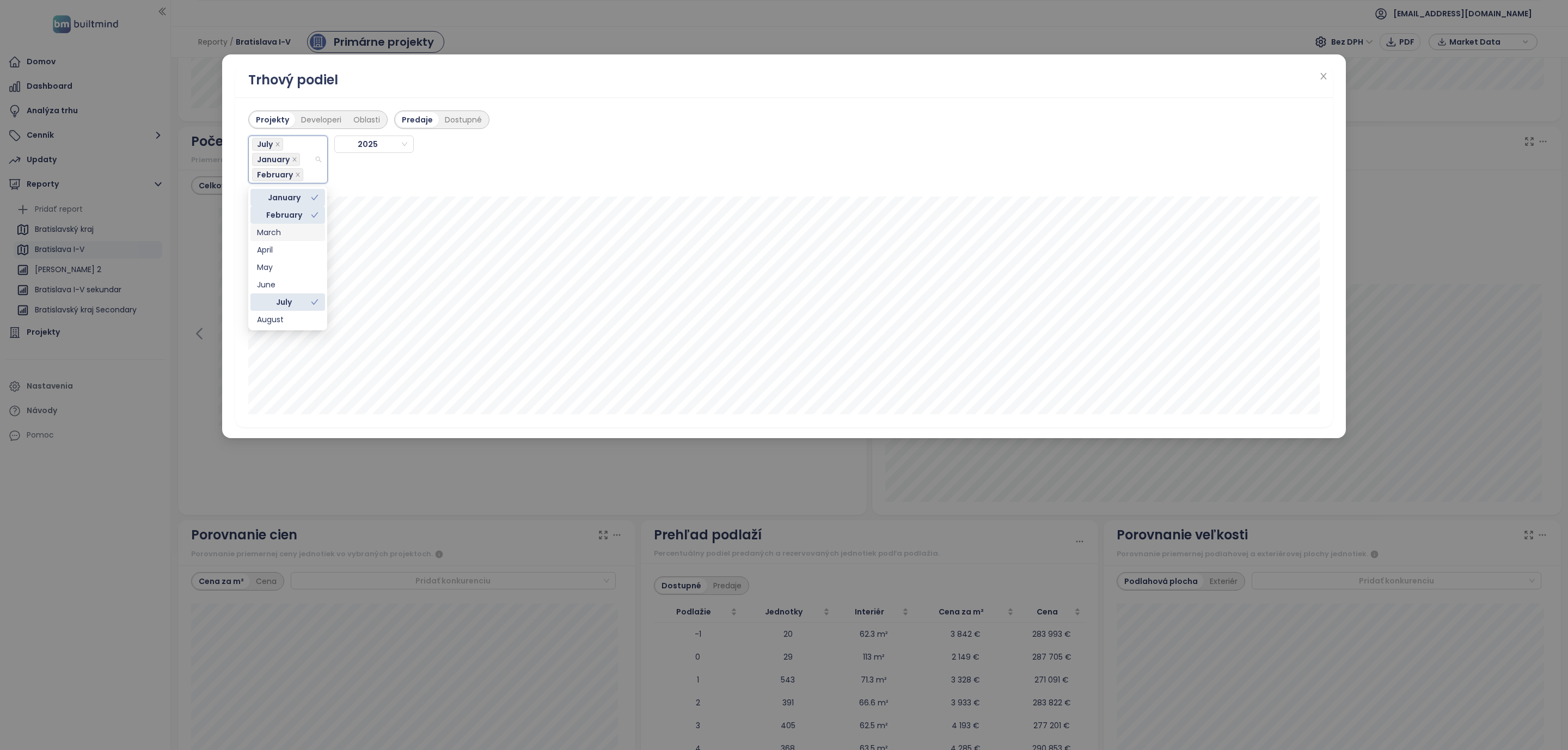
click at [284, 227] on div "March" at bounding box center [287, 233] width 62 height 12
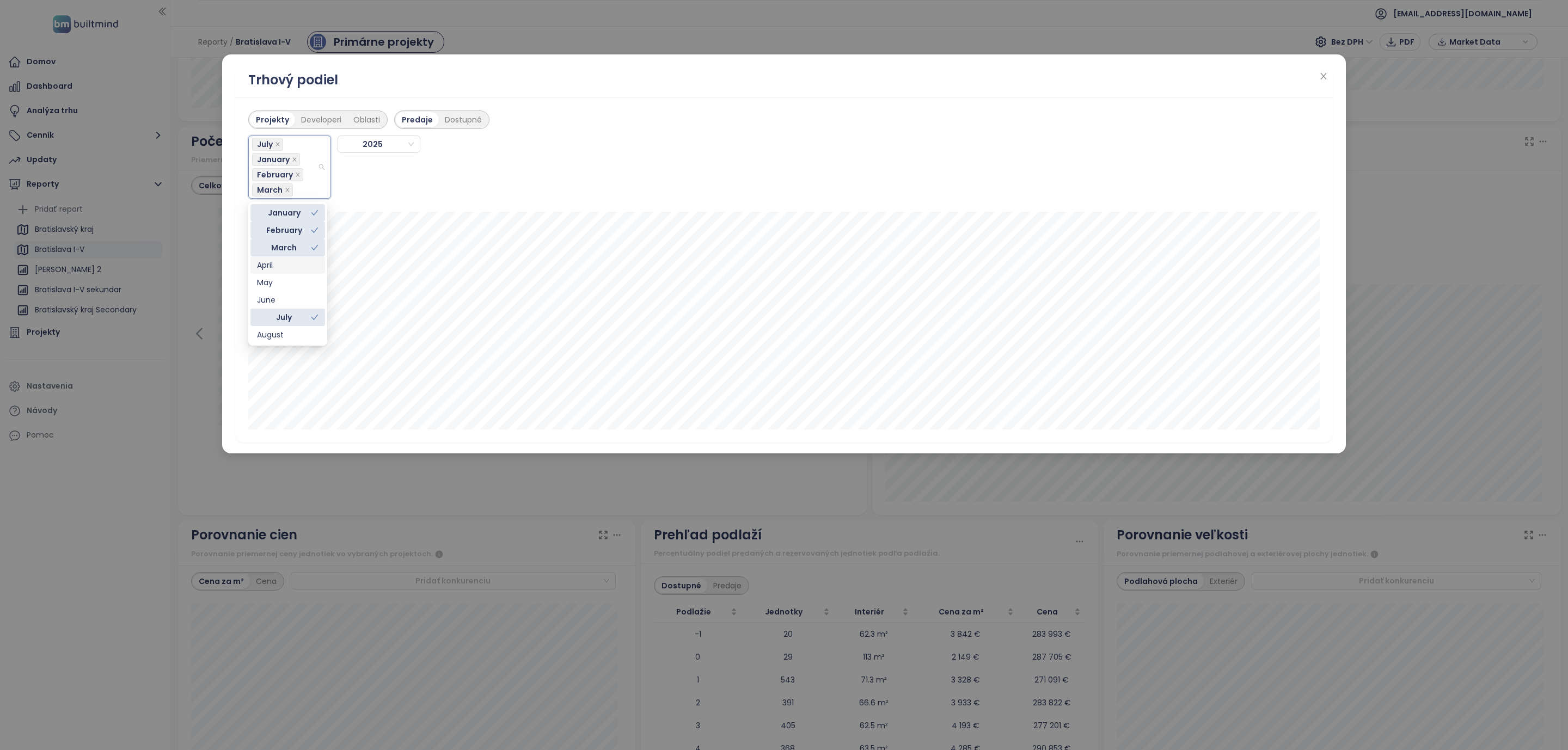
click at [286, 262] on div "April" at bounding box center [287, 265] width 62 height 12
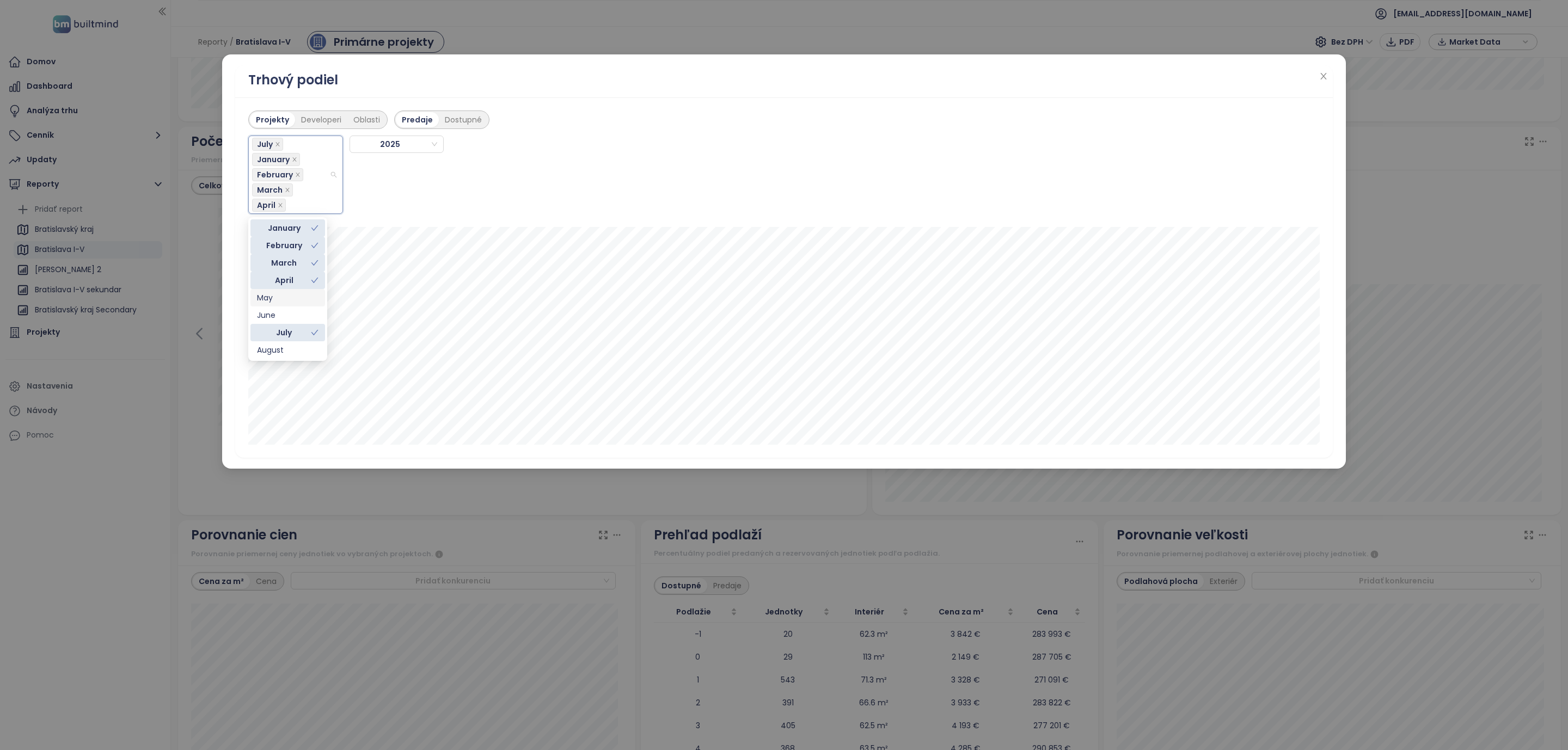
drag, startPoint x: 284, startPoint y: 291, endPoint x: 284, endPoint y: 300, distance: 9.0
click at [284, 291] on div "May" at bounding box center [287, 298] width 75 height 18
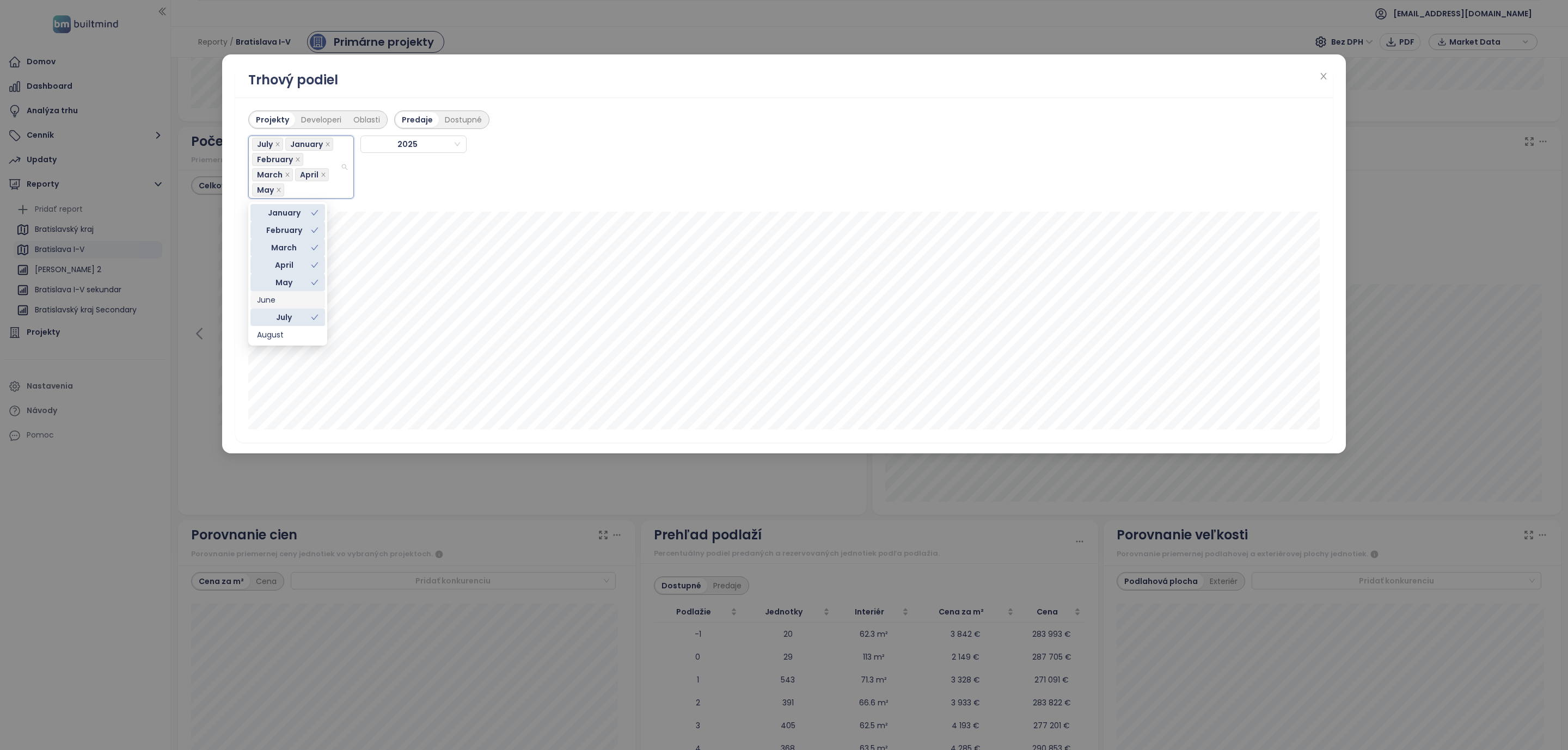
click at [287, 296] on div "June" at bounding box center [287, 300] width 62 height 12
click at [539, 73] on div "Trhový podiel" at bounding box center [784, 80] width 1072 height 21
click at [120, 139] on div "Trhový podiel Projekty Developeri Oblasti Predaje Dostupné July January Februar…" at bounding box center [784, 375] width 1568 height 750
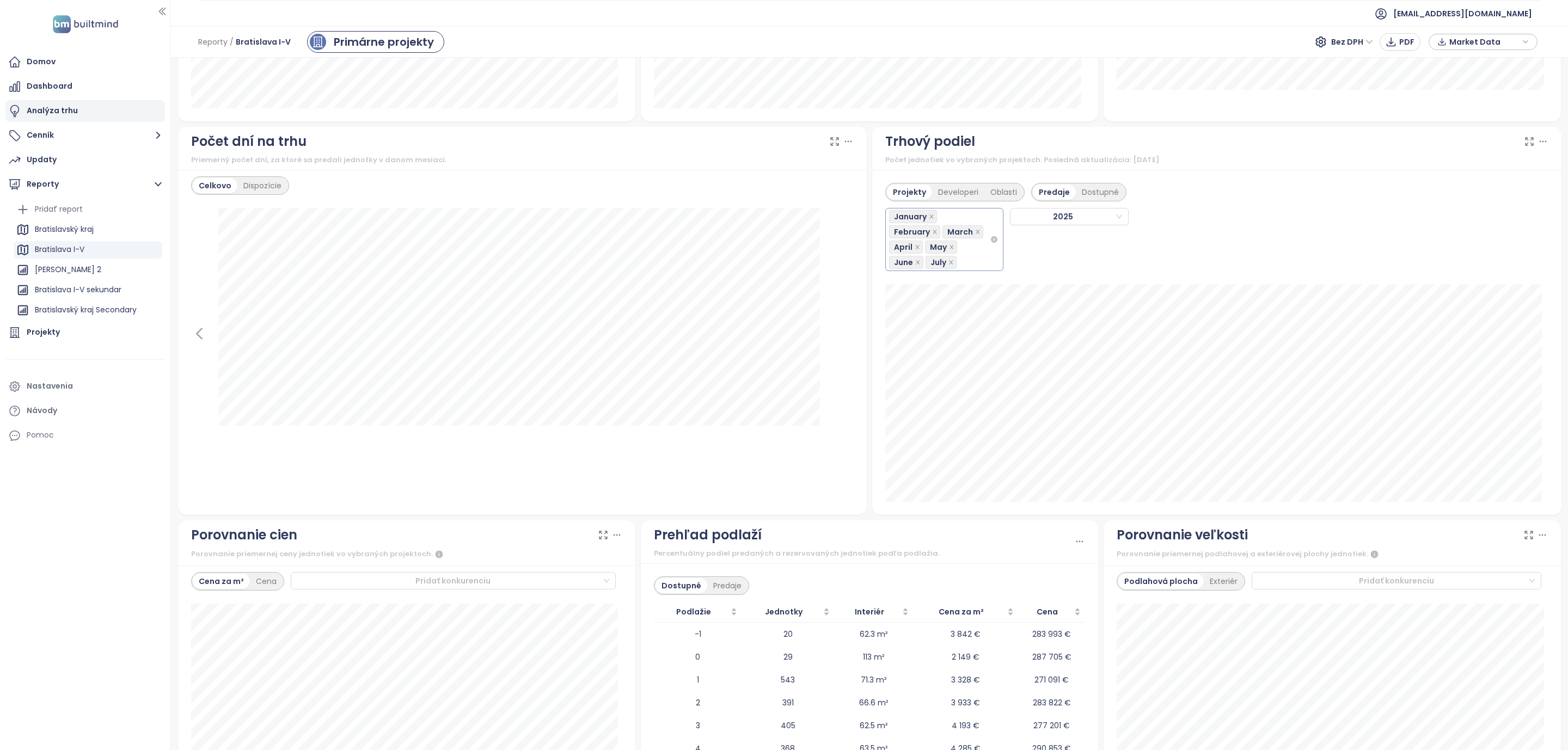
click at [58, 104] on div "Analýza trhu" at bounding box center [52, 110] width 51 height 14
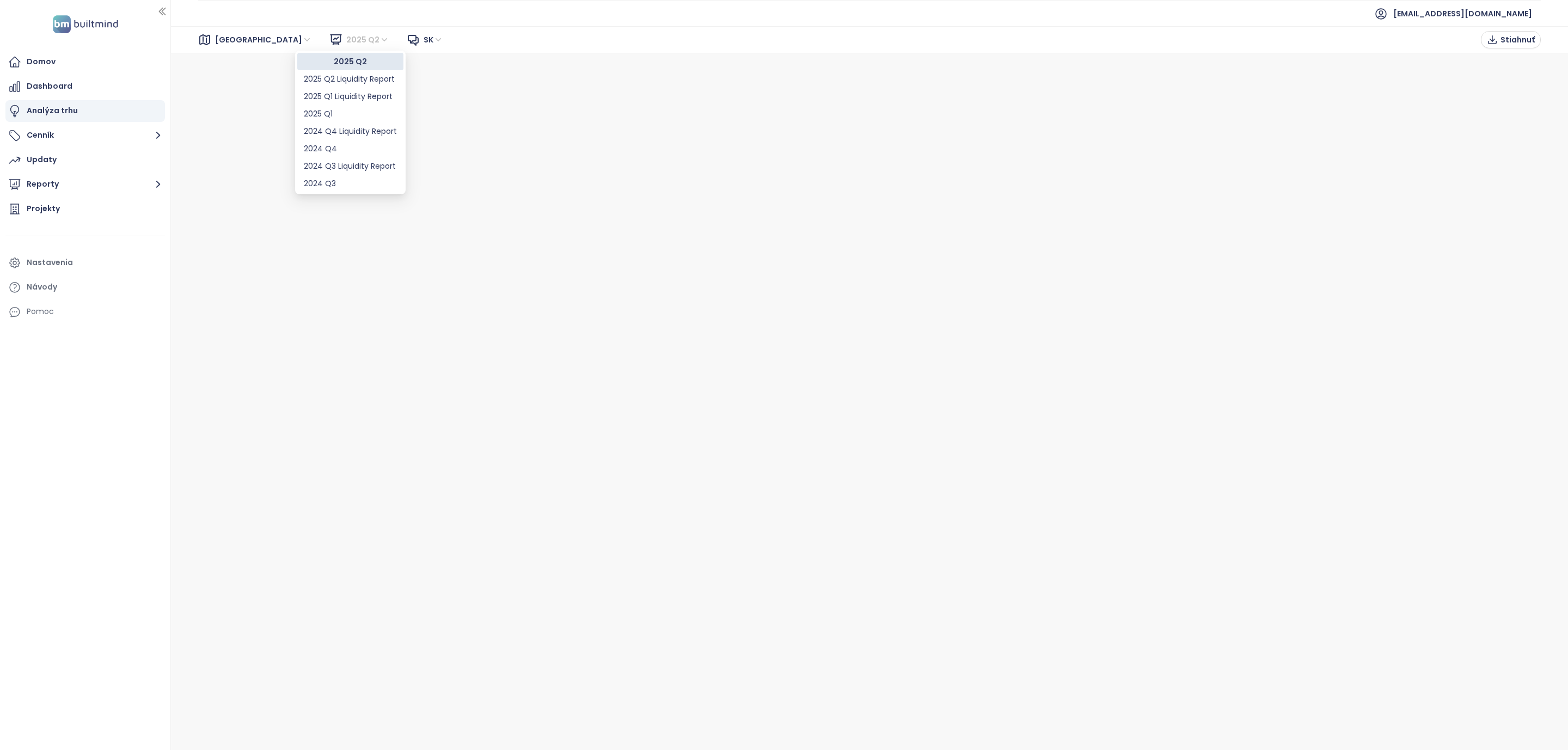
click at [346, 38] on span "2025 Q2" at bounding box center [368, 40] width 43 height 16
click at [1511, 36] on span "Stiahnuť" at bounding box center [1517, 40] width 34 height 12
click at [346, 33] on span "2025 Q2" at bounding box center [368, 40] width 43 height 16
click at [327, 79] on div "2025 Q2 Liquidity Report" at bounding box center [350, 79] width 93 height 12
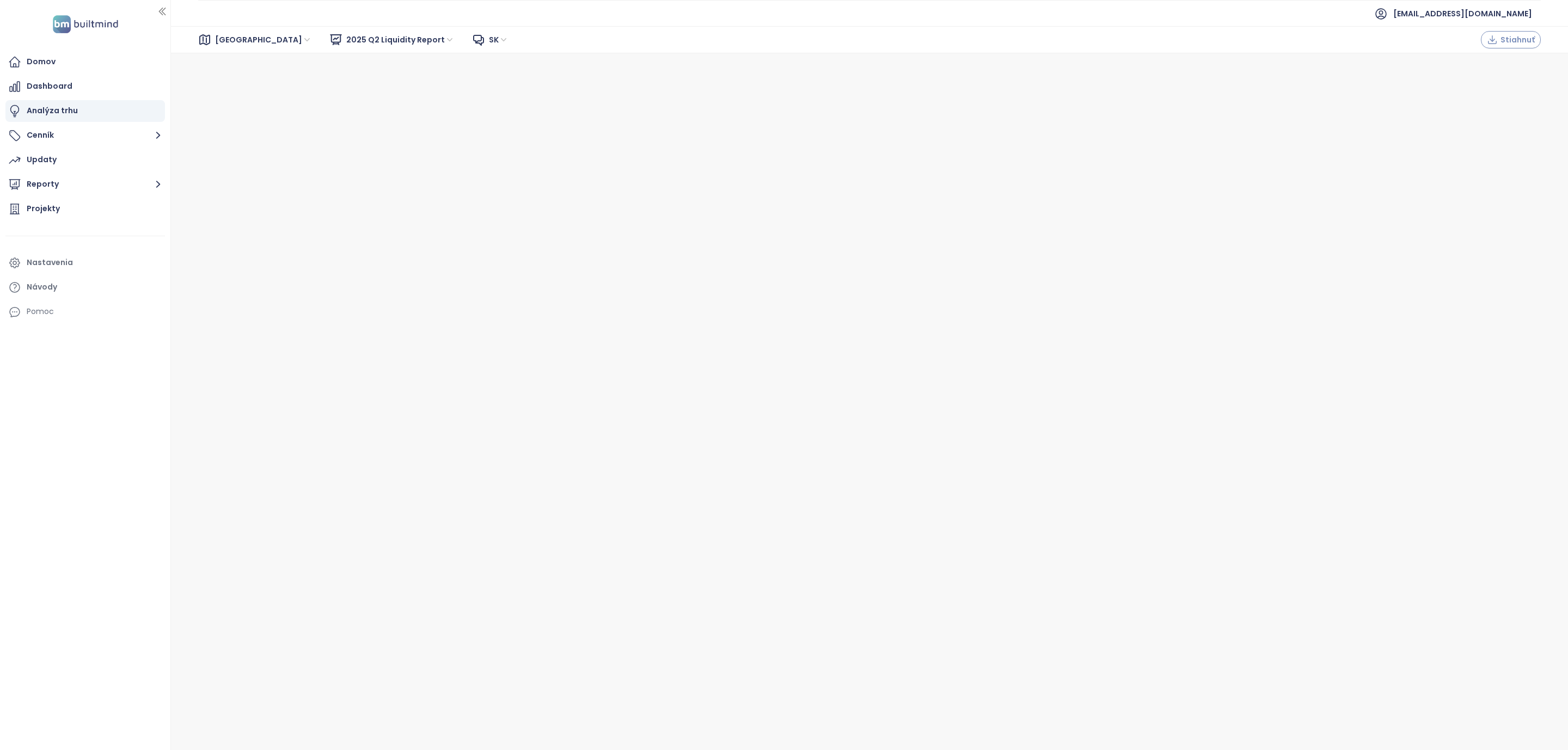
click at [1495, 41] on icon "button" at bounding box center [1492, 40] width 11 height 11
